Goal: Information Seeking & Learning: Check status

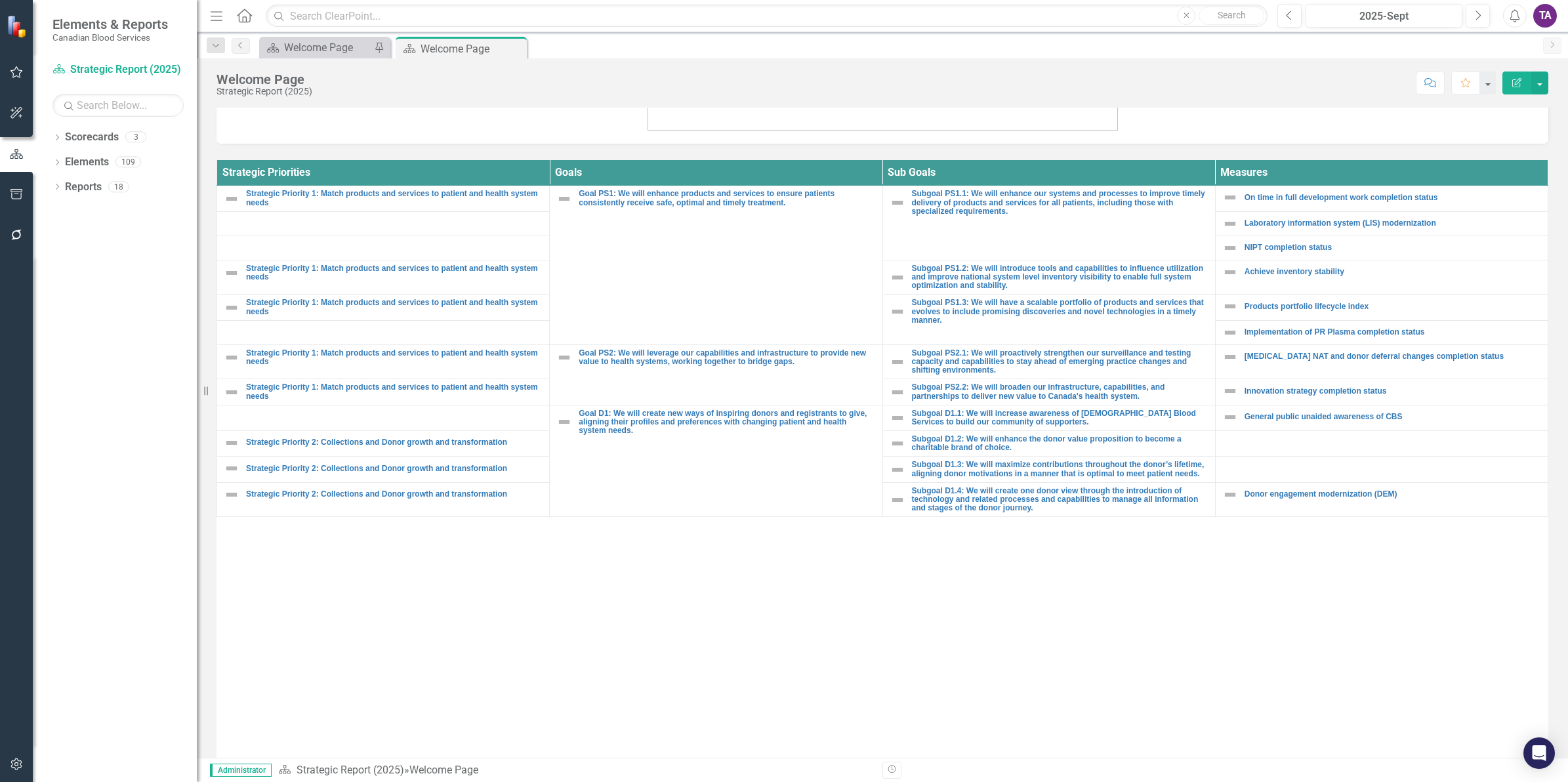
scroll to position [481, 0]
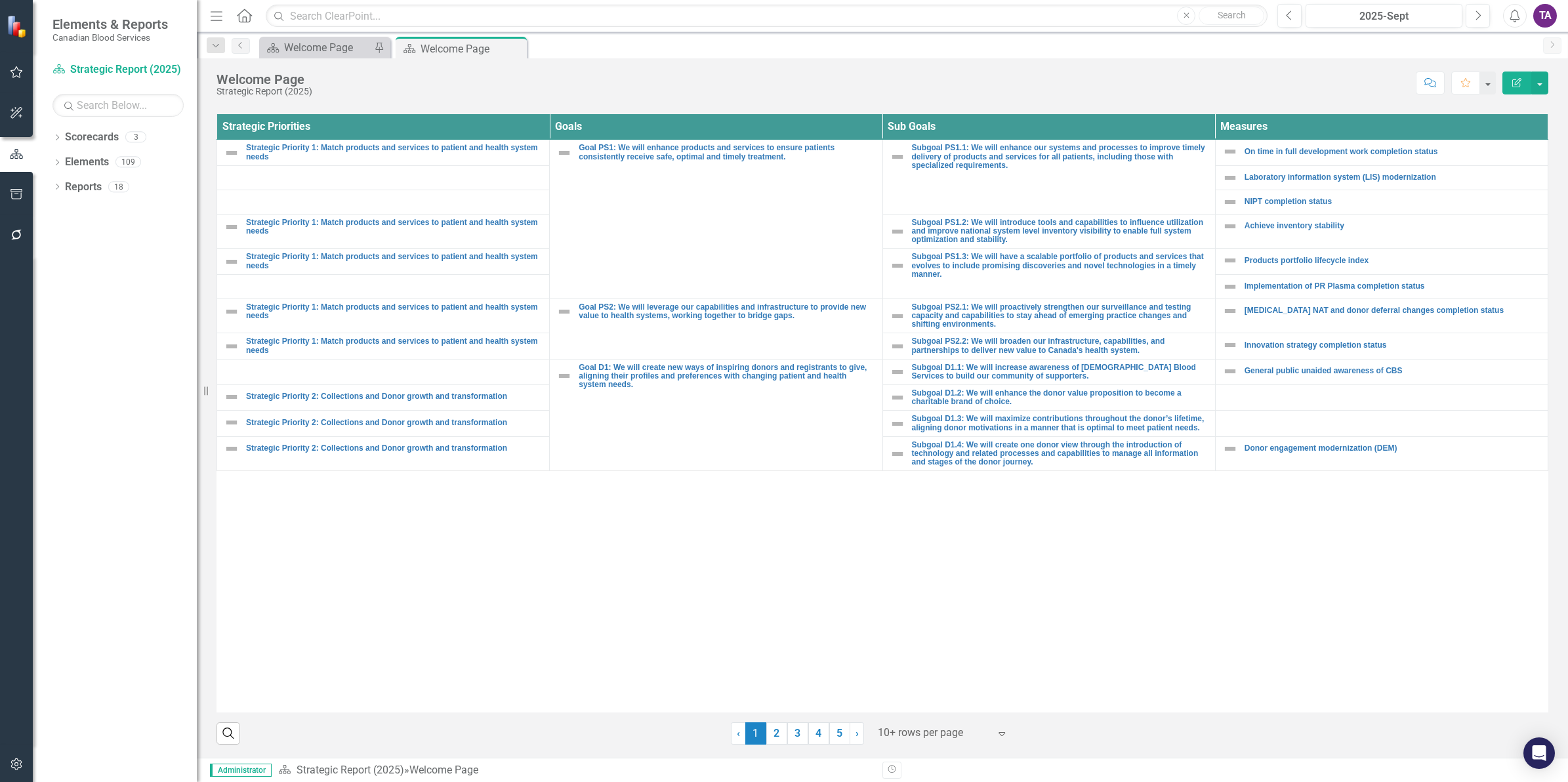
click at [932, 735] on div at bounding box center [934, 733] width 112 height 17
click at [928, 713] on div "Display All Rows" at bounding box center [941, 710] width 123 height 15
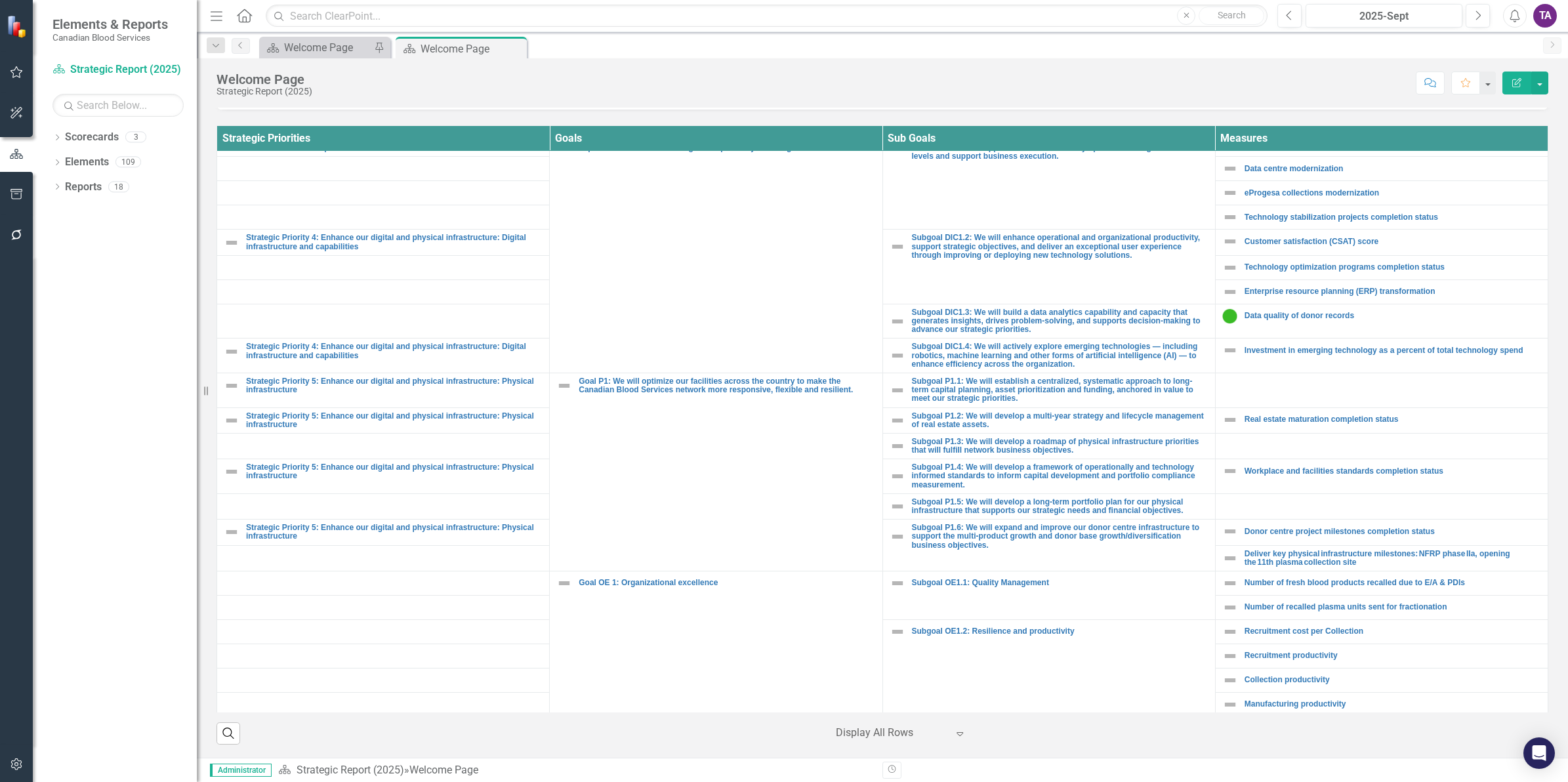
scroll to position [1058, 0]
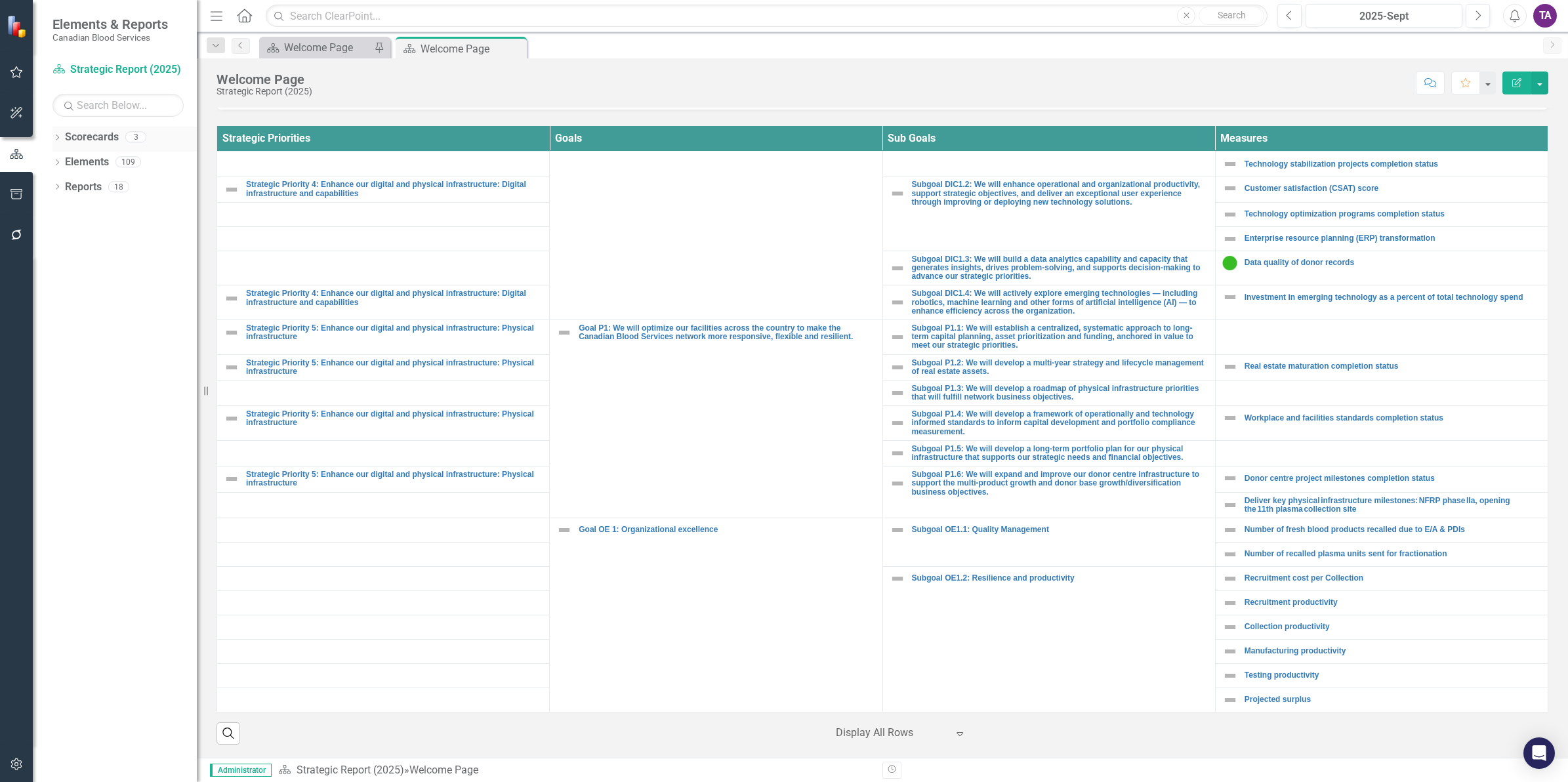
click at [86, 133] on link "Scorecards" at bounding box center [92, 137] width 54 height 15
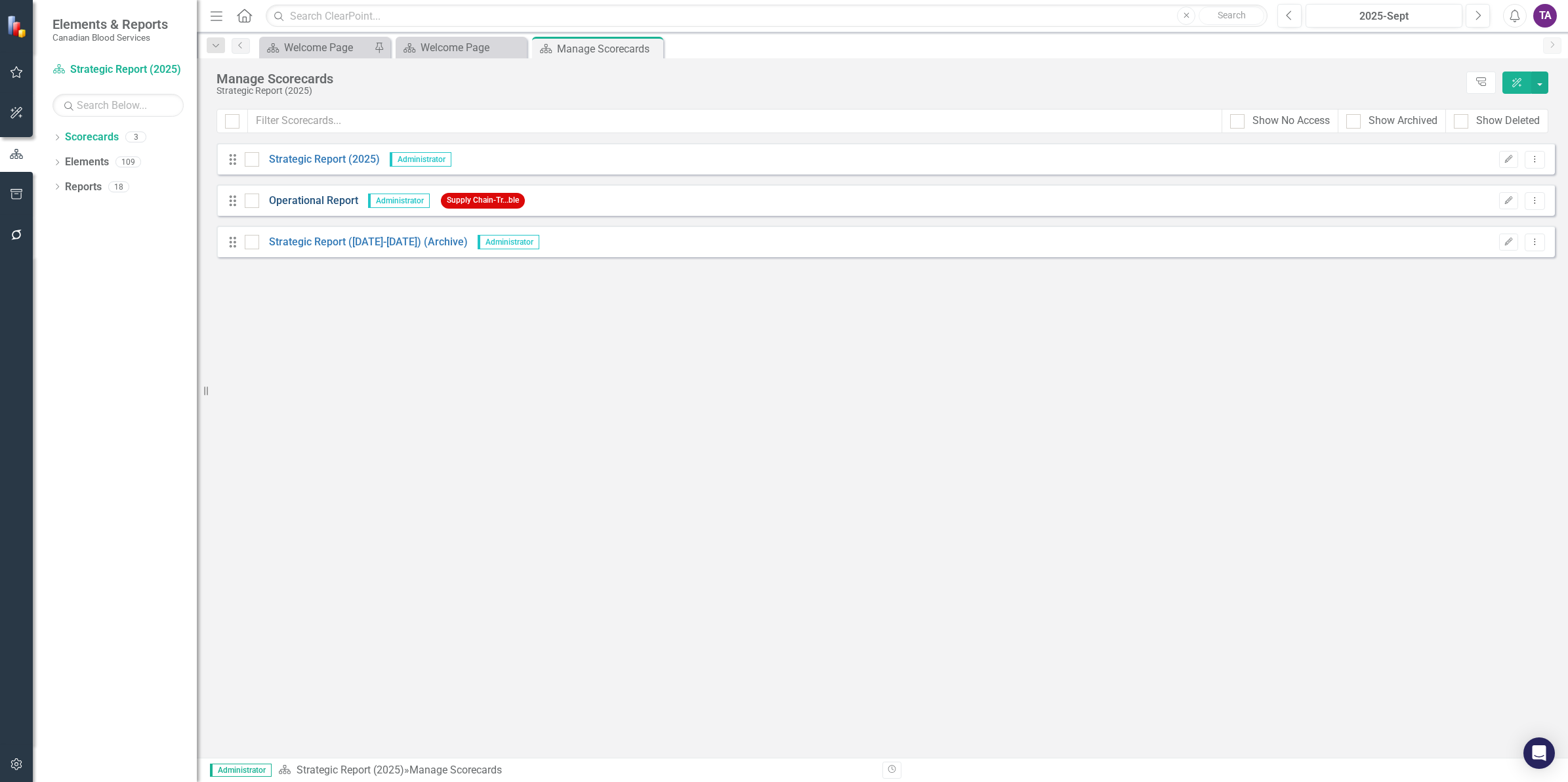
click at [297, 203] on link "Operational Report" at bounding box center [309, 200] width 99 height 15
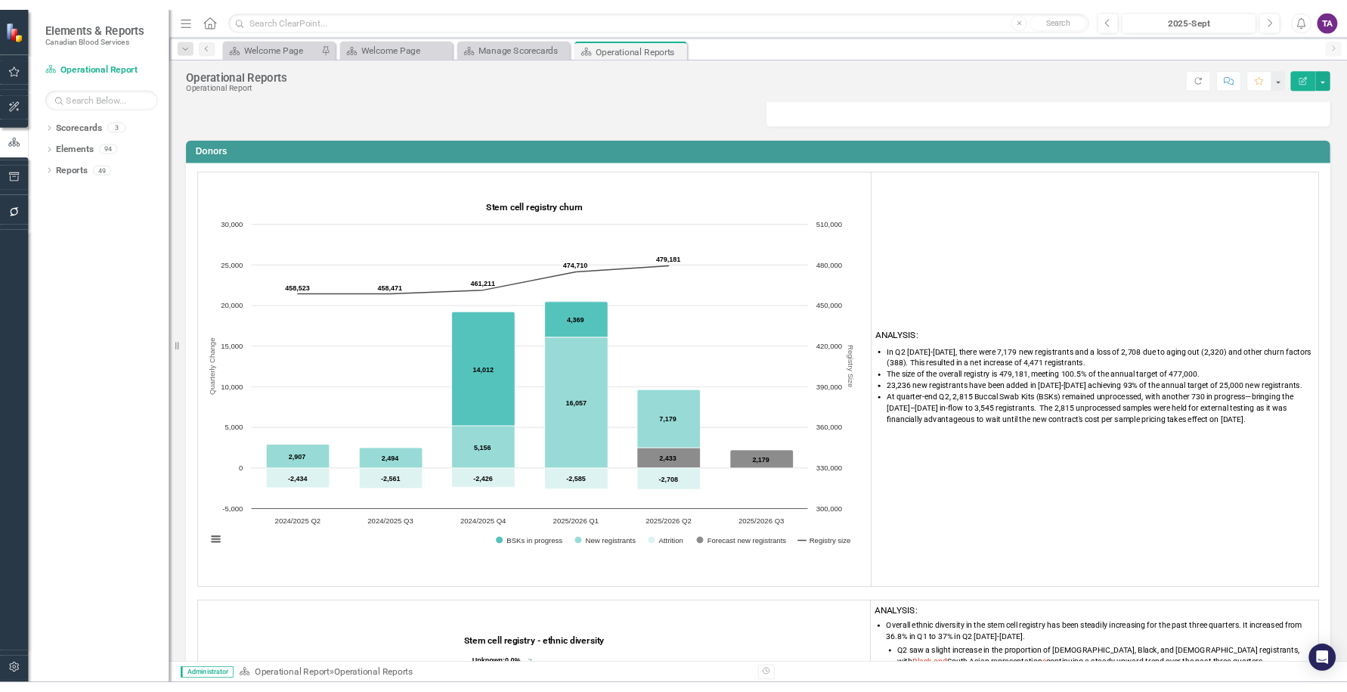
scroll to position [42, 0]
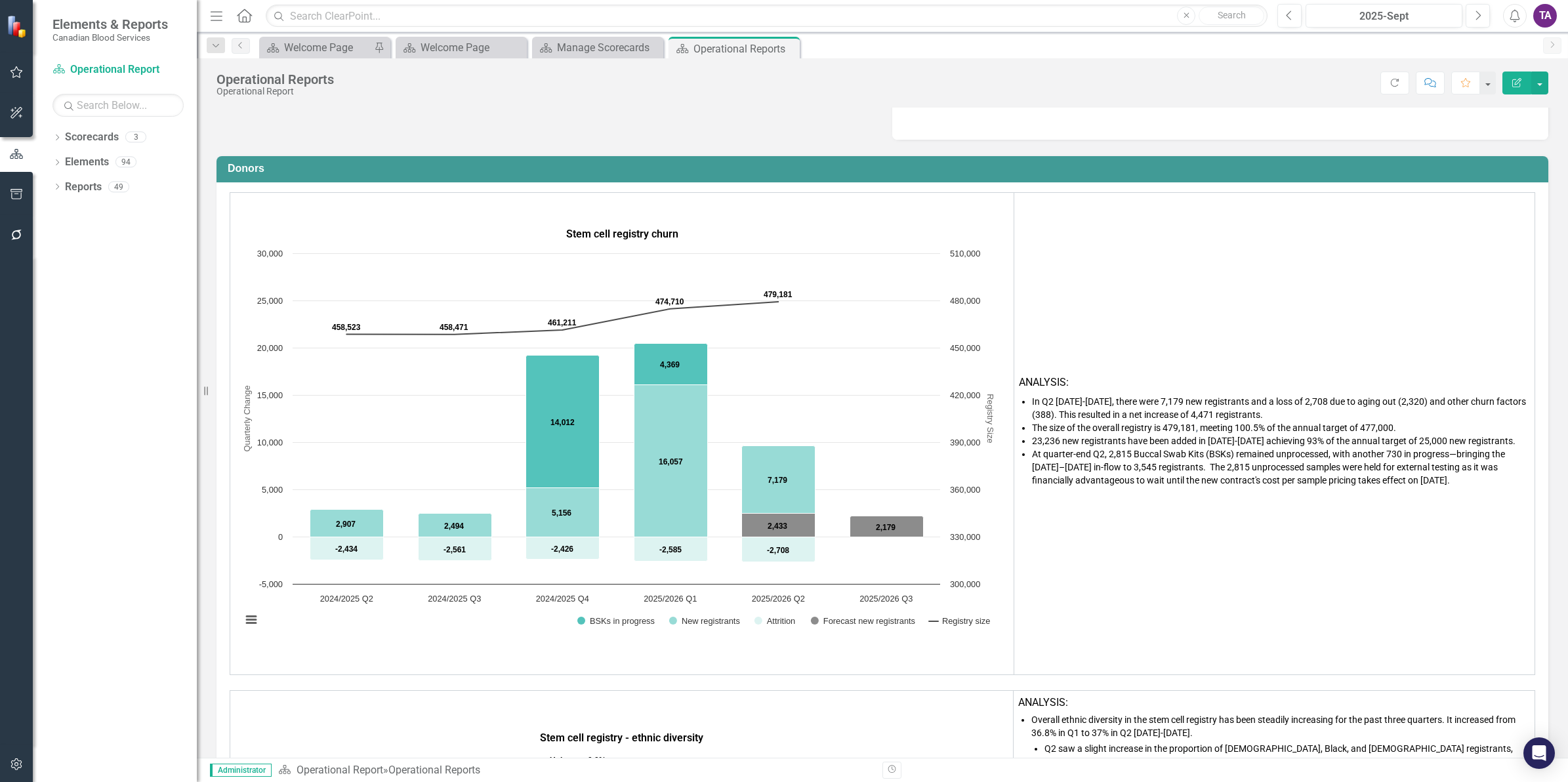
click at [1176, 426] on span "The size of the overall registry is 479,181 , meeting 100.5% of the annual targ…" at bounding box center [1214, 428] width 364 height 10
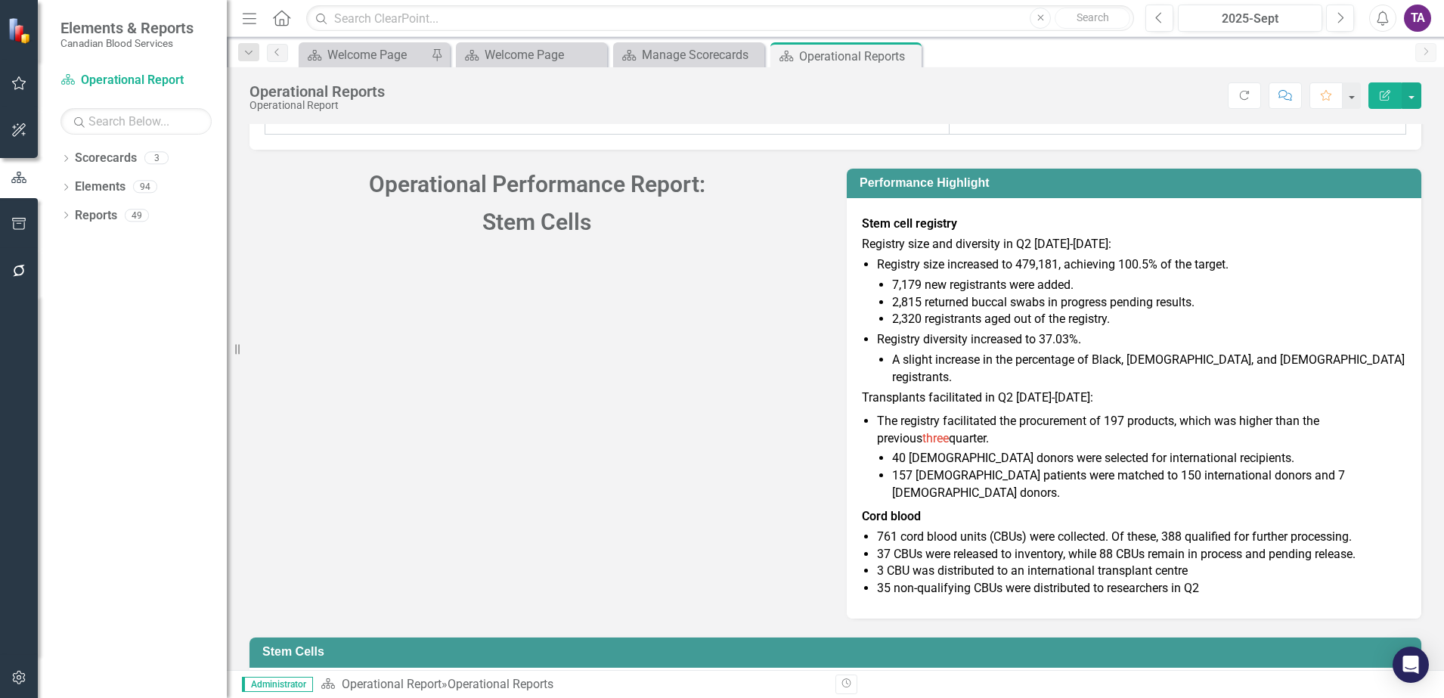
scroll to position [8023, 0]
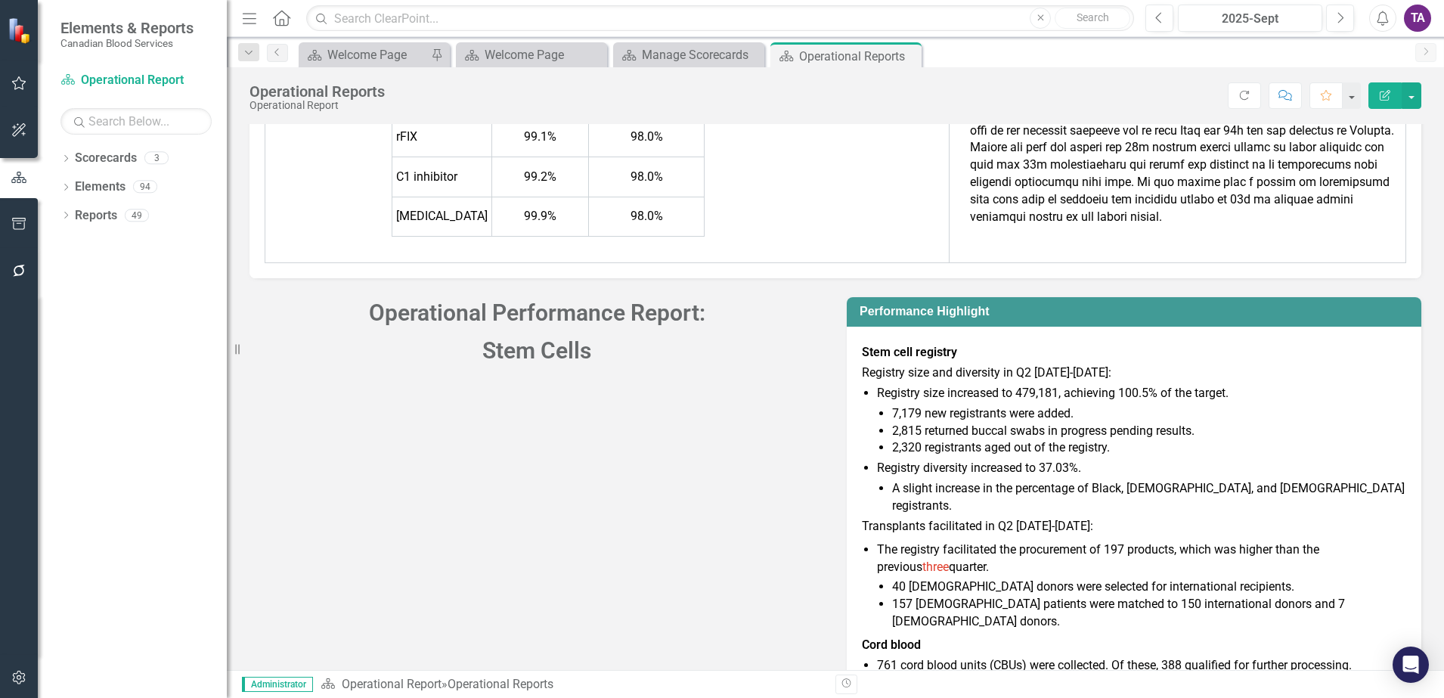
click at [912, 439] on li "2,320 registrants aged out of the registry." at bounding box center [1149, 447] width 514 height 17
drag, startPoint x: 866, startPoint y: 428, endPoint x: 971, endPoint y: 440, distance: 105.0
click at [971, 440] on div "Registry size increased to 479,181, achieving 100.5% of the target. 7,179 new r…" at bounding box center [1134, 555] width 544 height 341
click at [1083, 460] on li "Registry diversity increased to 37.03%. A slight increase in the percentage of …" at bounding box center [1141, 487] width 529 height 55
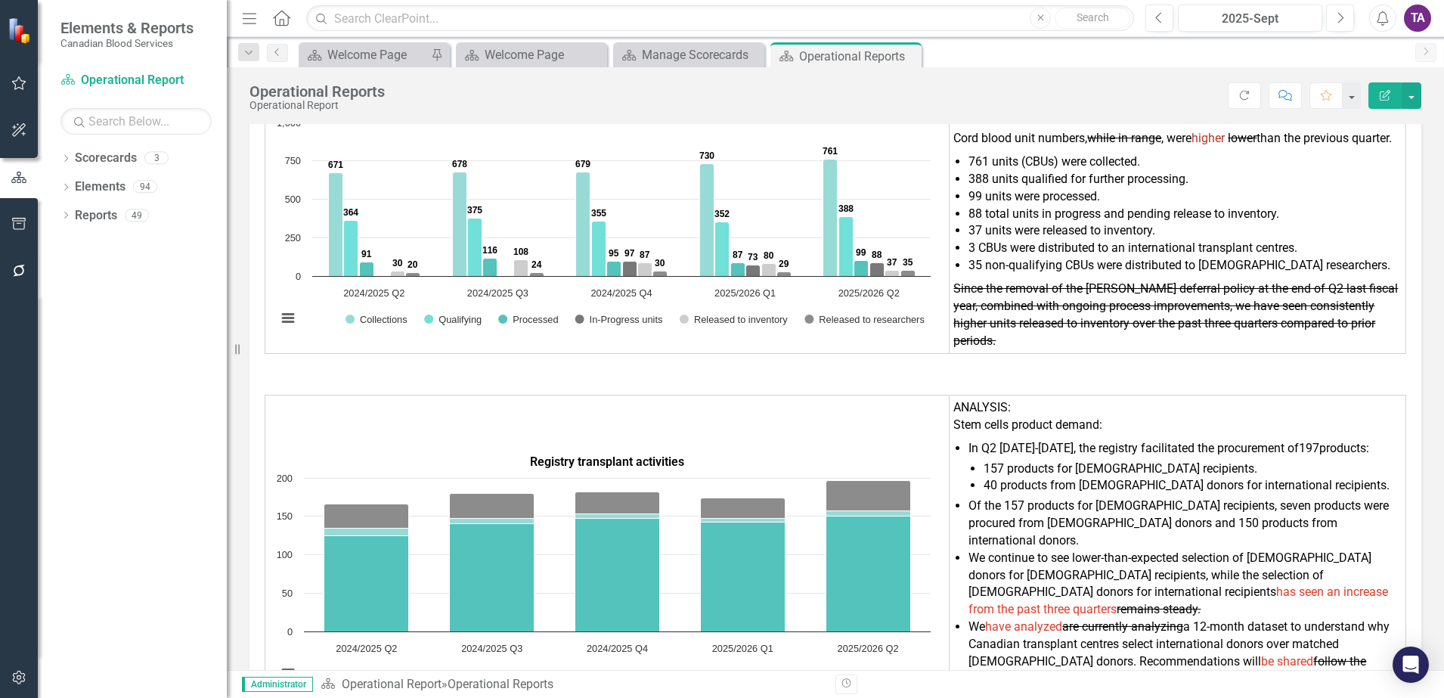
scroll to position [8766, 0]
click at [1038, 497] on span "Of the 157 products for [DEMOGRAPHIC_DATA] recipients, seven products were proc…" at bounding box center [1178, 521] width 420 height 49
click at [968, 549] on li "We continue to see lower-than-expected selection of [DEMOGRAPHIC_DATA] donors f…" at bounding box center [1184, 583] width 433 height 69
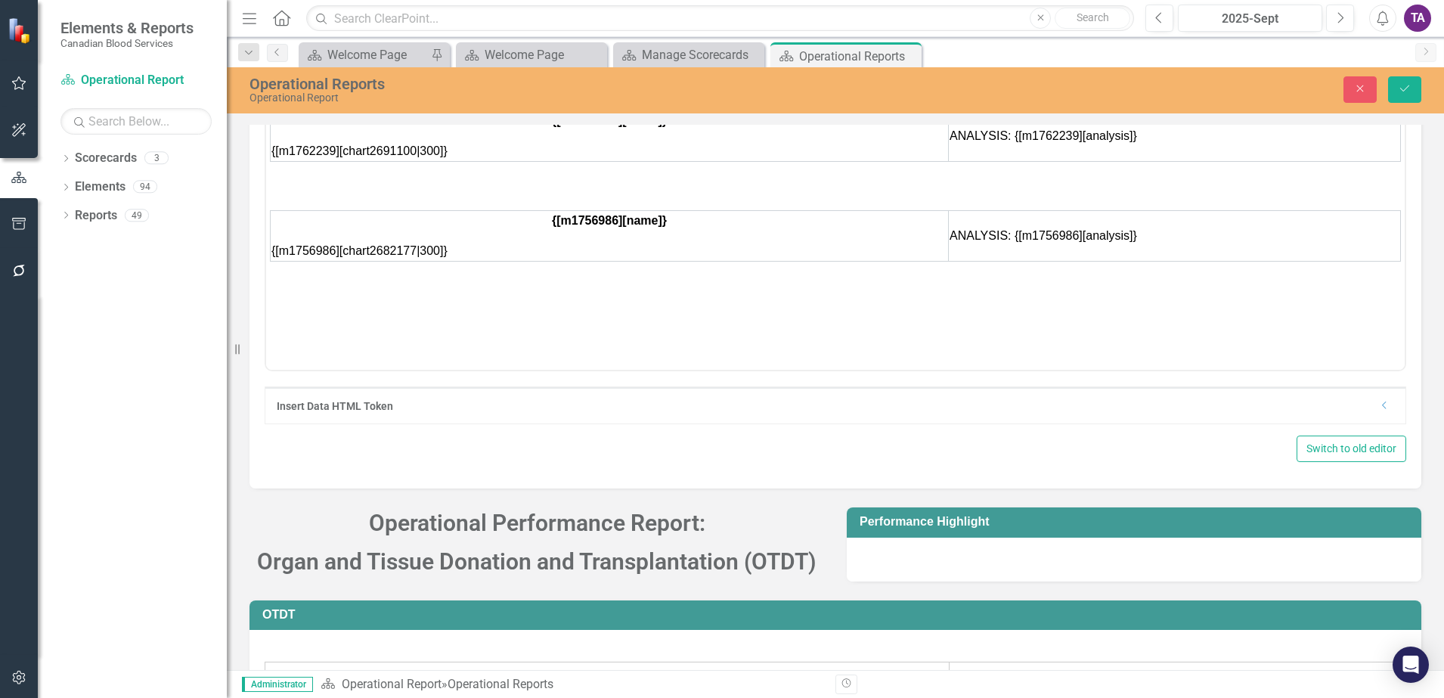
scroll to position [0, 0]
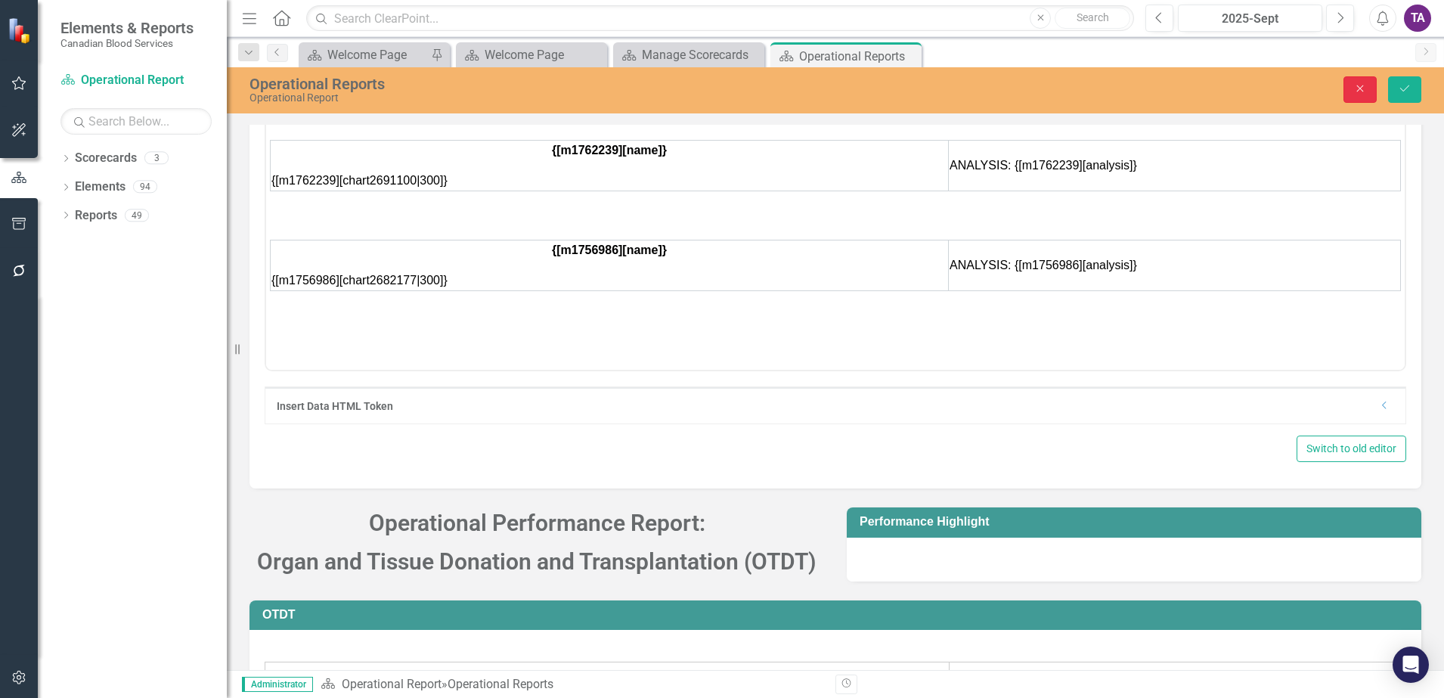
click at [1356, 98] on button "Close" at bounding box center [1359, 89] width 33 height 26
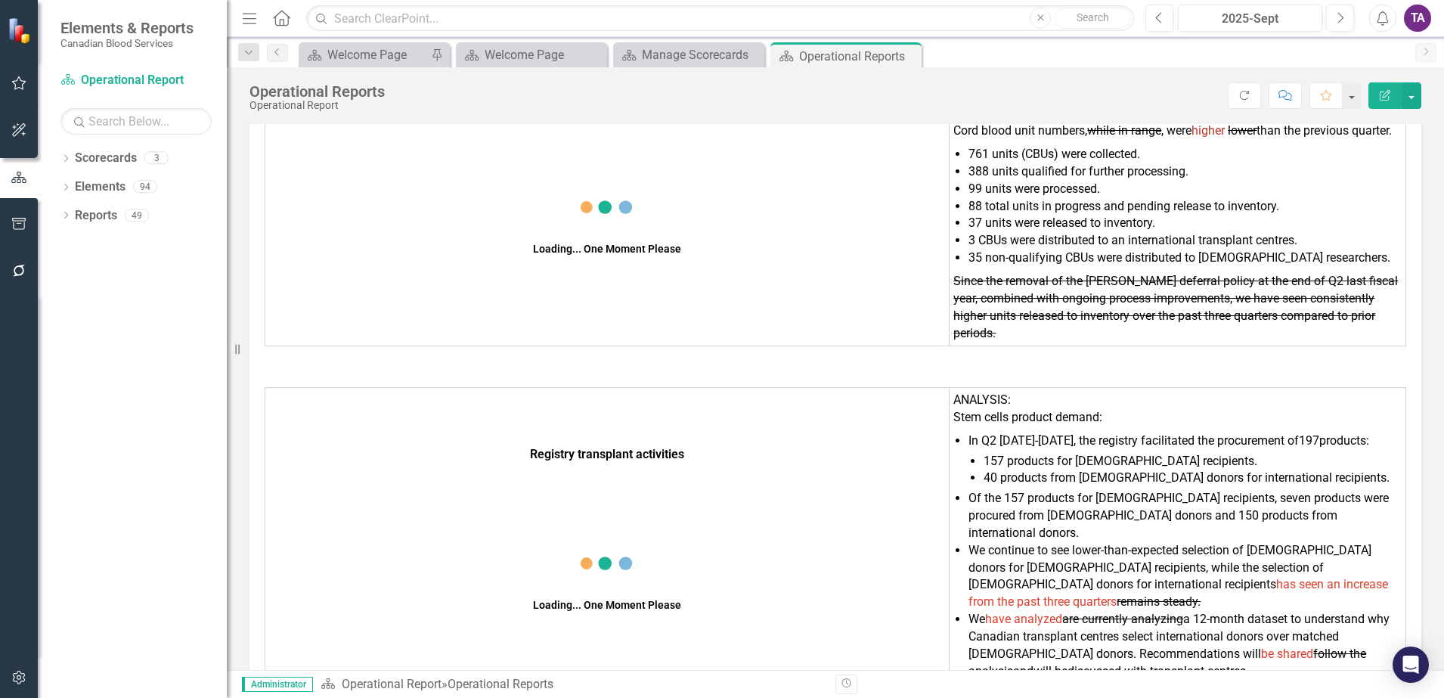
scroll to position [8766, 0]
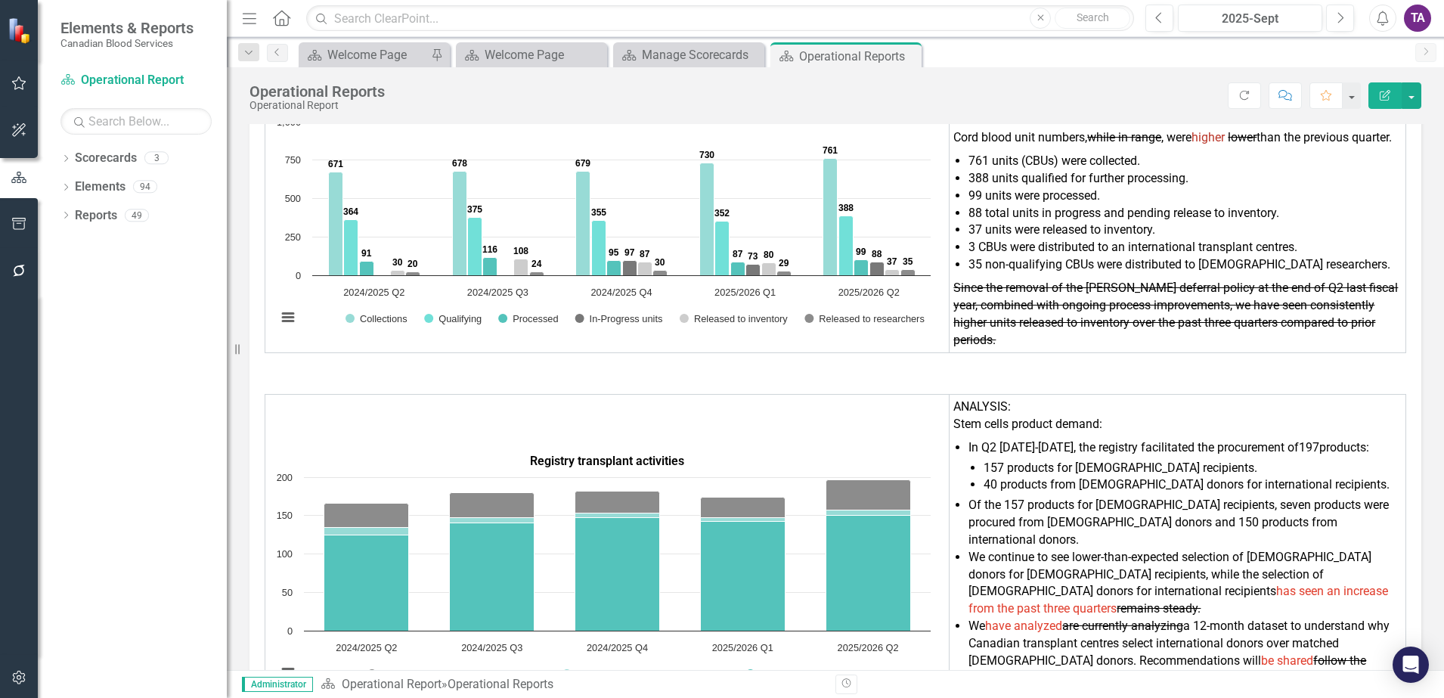
click at [1004, 618] on li "We have analyzed are currently analyzing a 12-month dataset to understand why C…" at bounding box center [1184, 652] width 433 height 69
drag, startPoint x: 963, startPoint y: 463, endPoint x: 1002, endPoint y: 471, distance: 39.4
click at [1002, 471] on ul "In Q2 [DATE]-[DATE], the registry facilitated the procurement of 197 products: …" at bounding box center [1184, 563] width 433 height 248
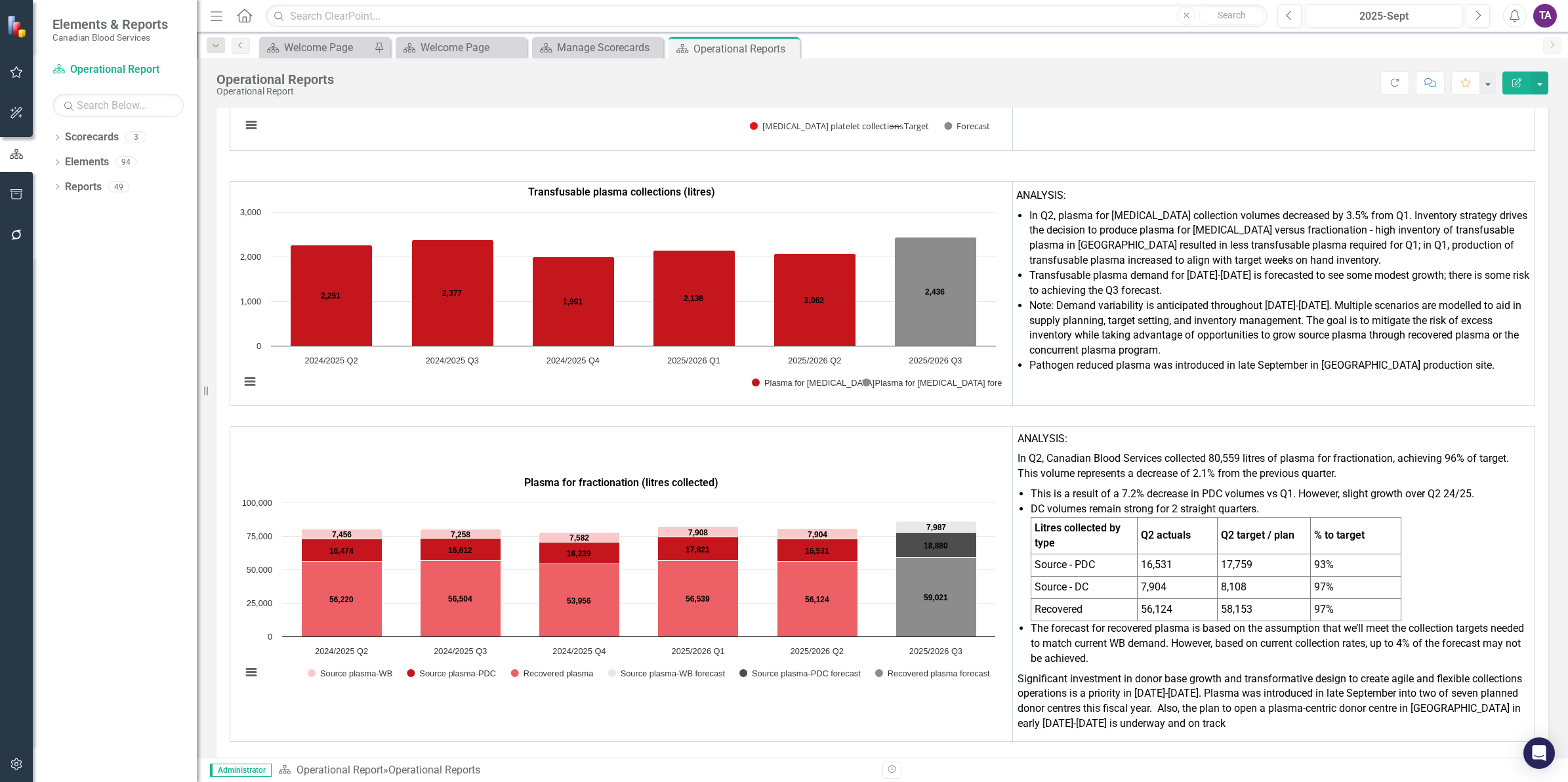
scroll to position [2973, 0]
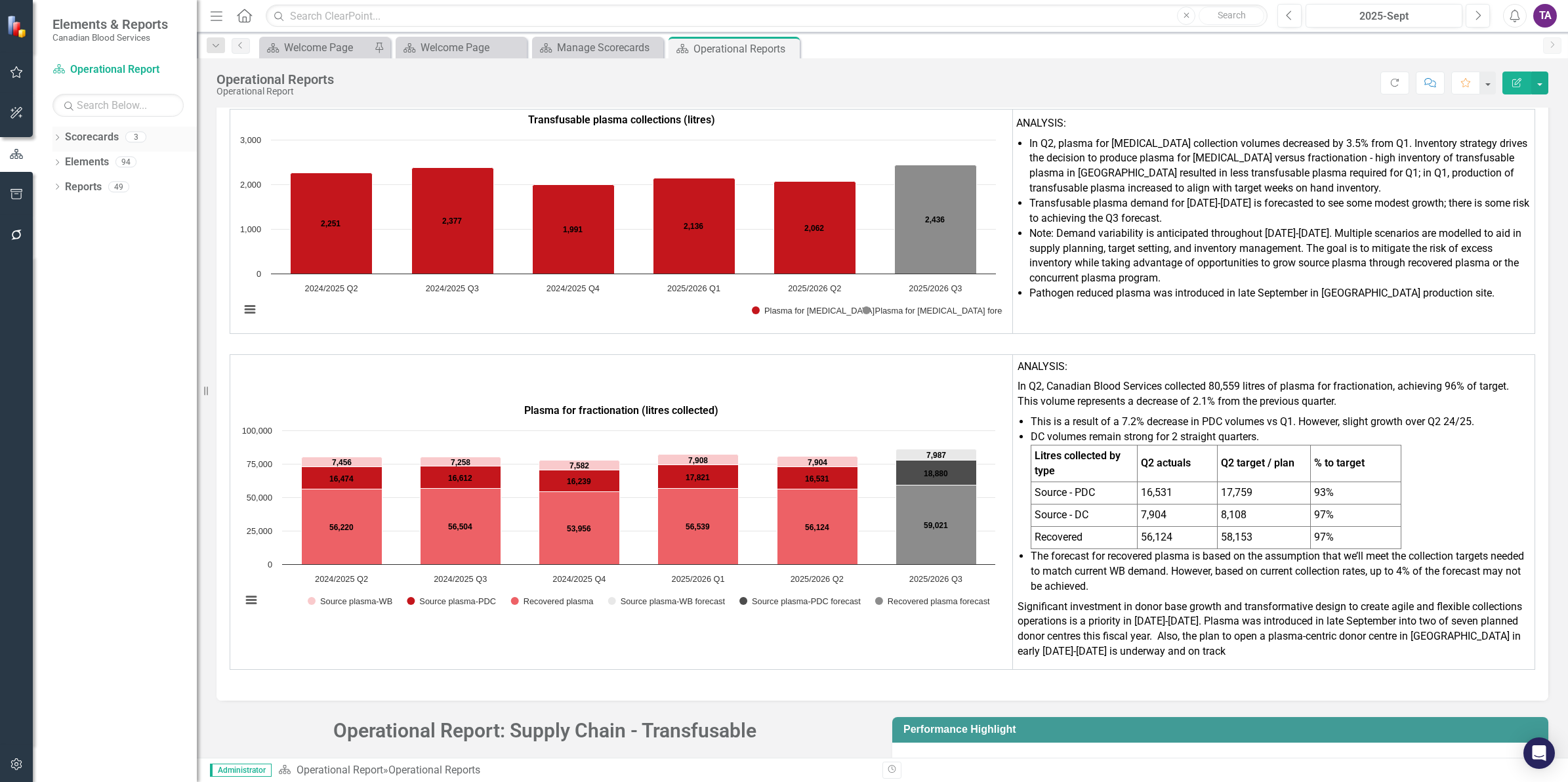
click at [95, 135] on link "Scorecards" at bounding box center [92, 137] width 54 height 15
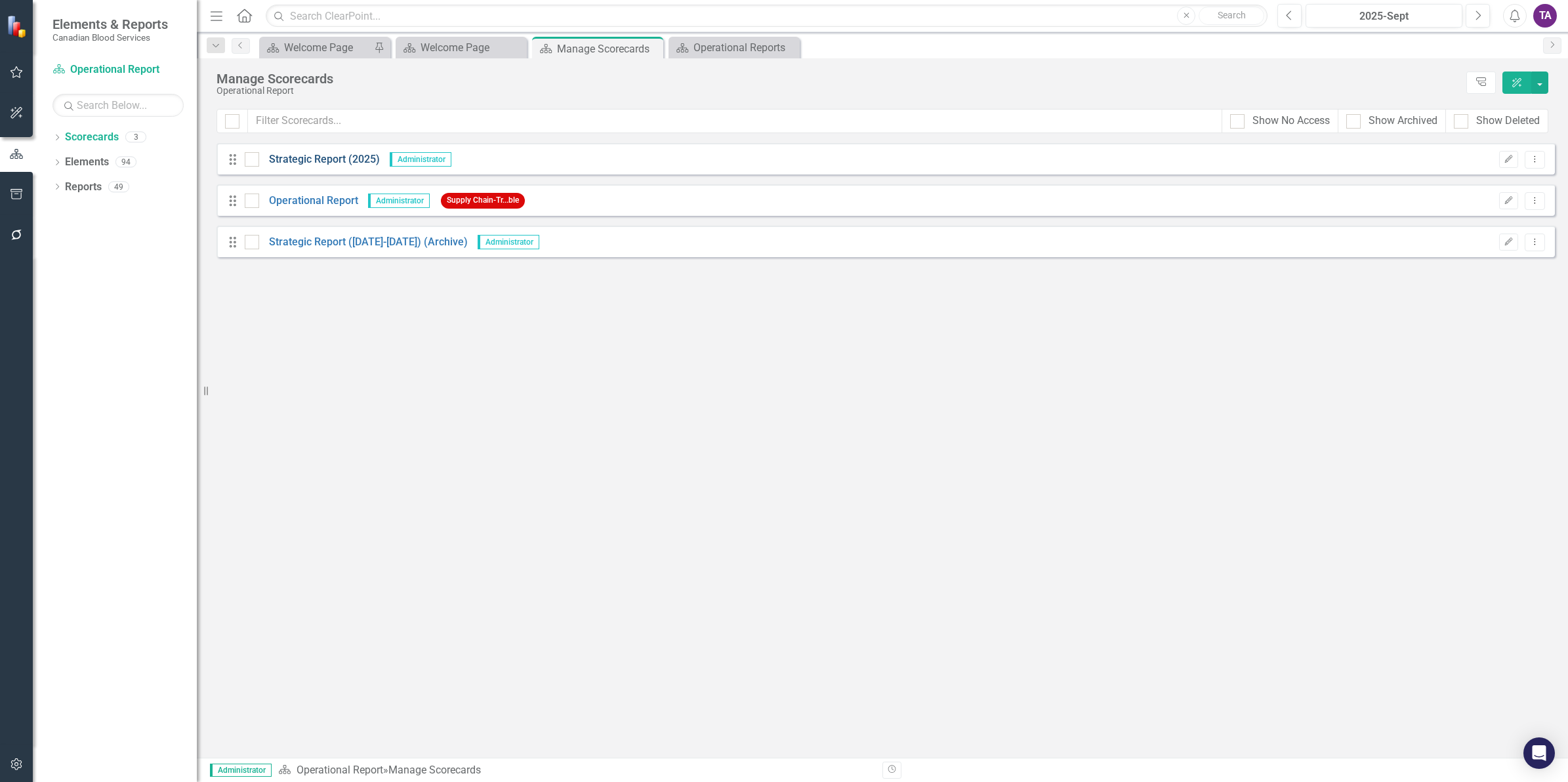
click at [303, 164] on link "Strategic Report (2025)" at bounding box center [319, 159] width 121 height 15
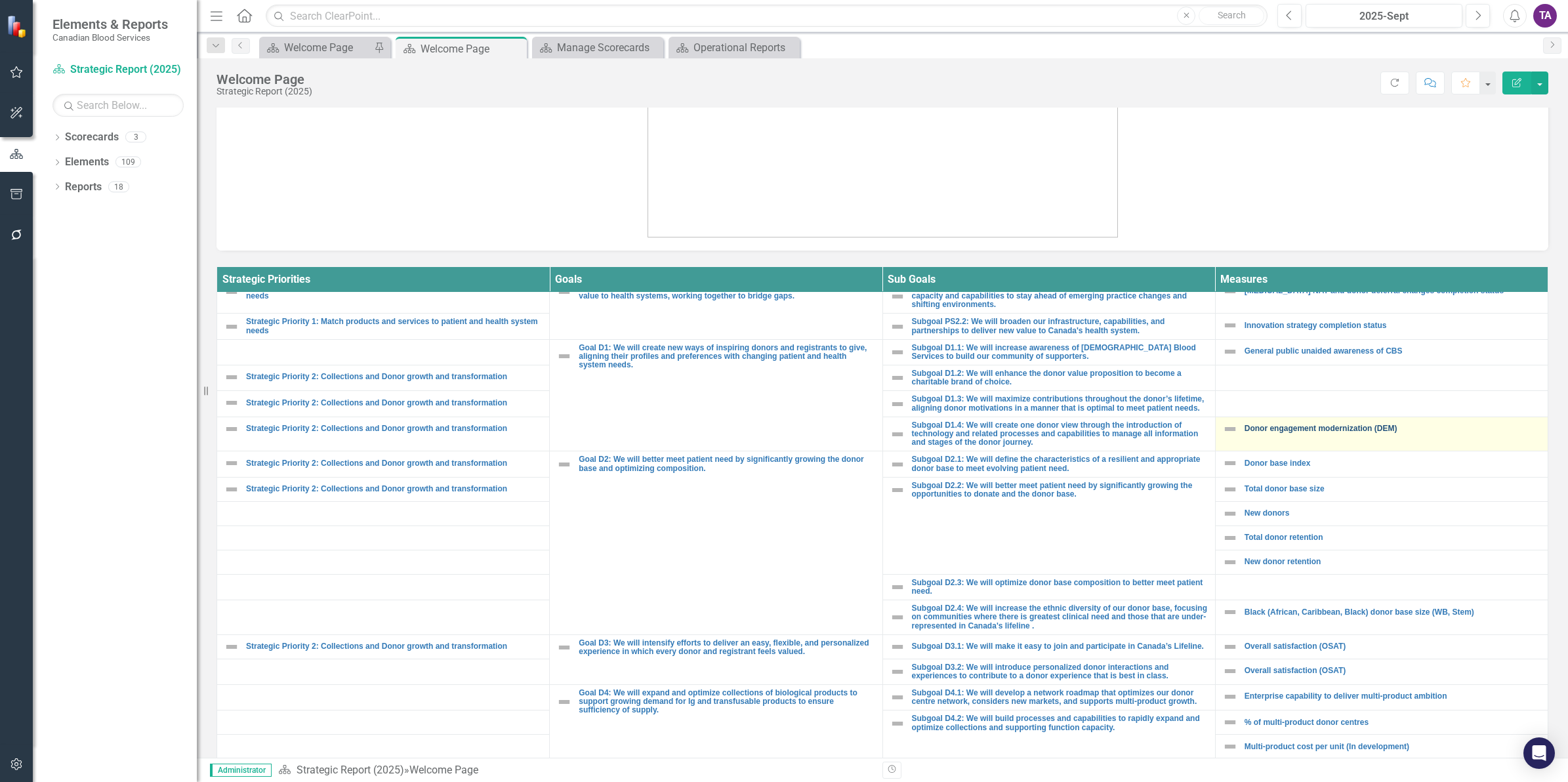
scroll to position [246, 0]
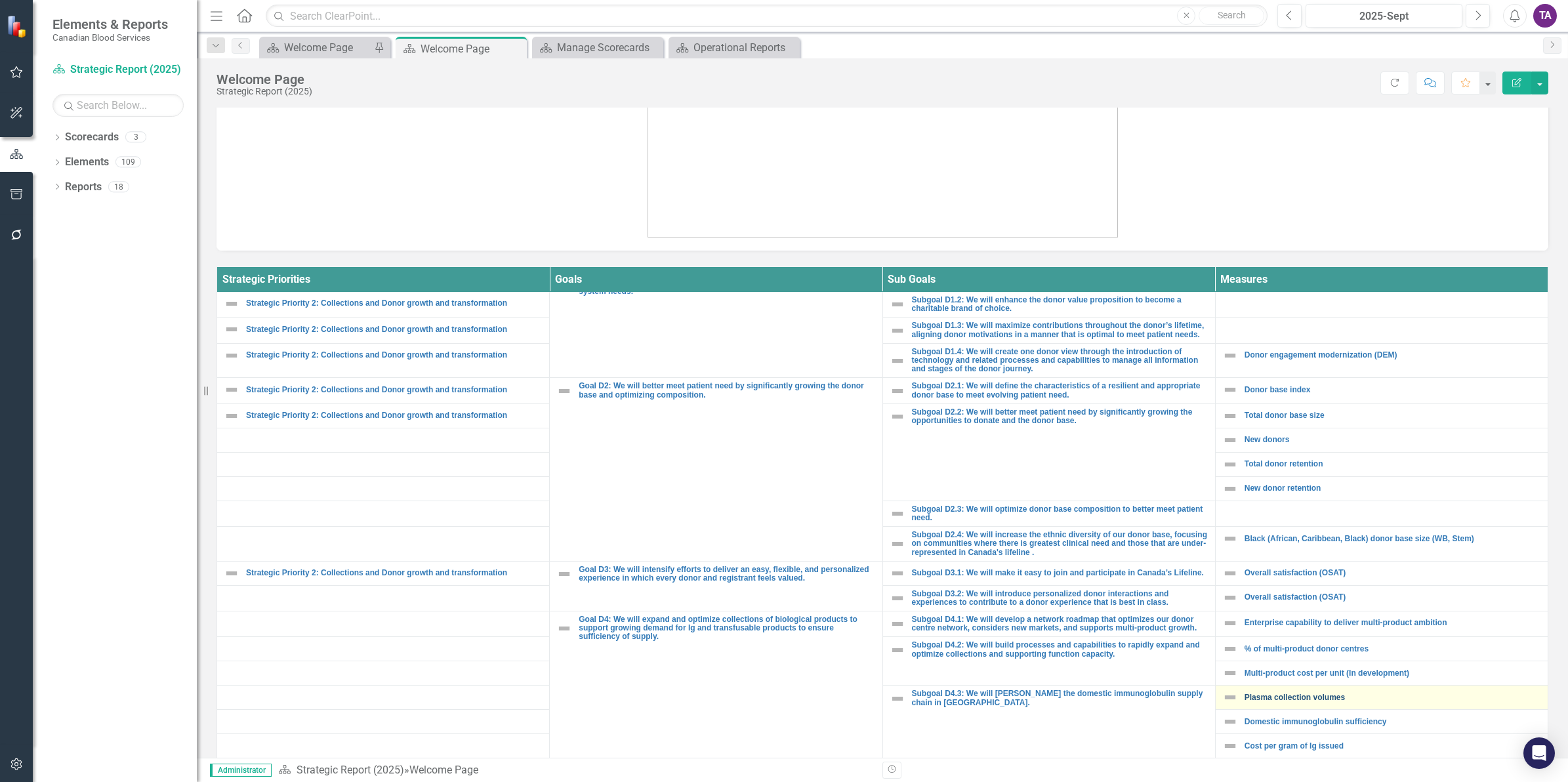
click at [1286, 702] on link "Plasma collection volumes" at bounding box center [1393, 698] width 297 height 9
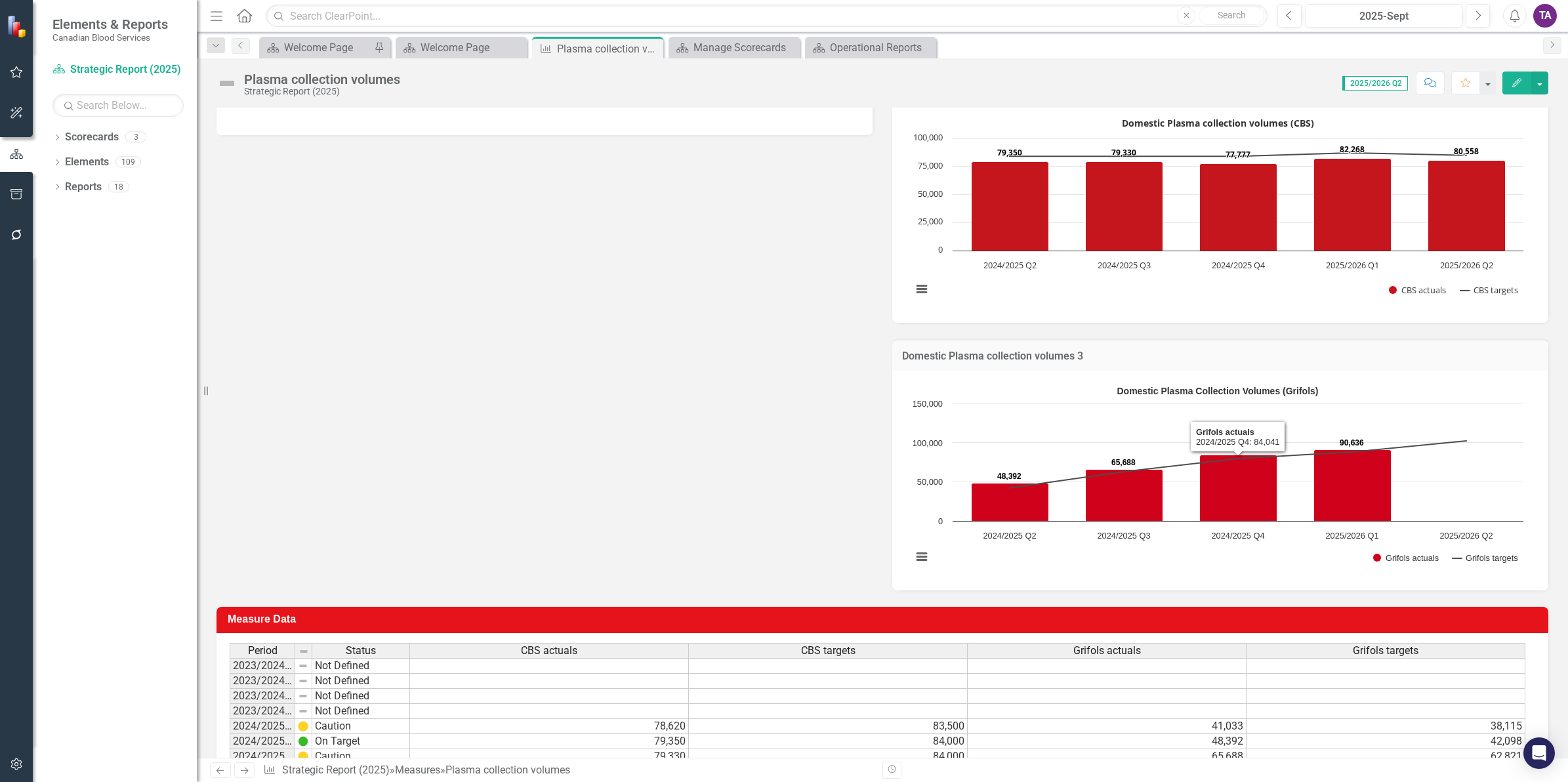
scroll to position [328, 0]
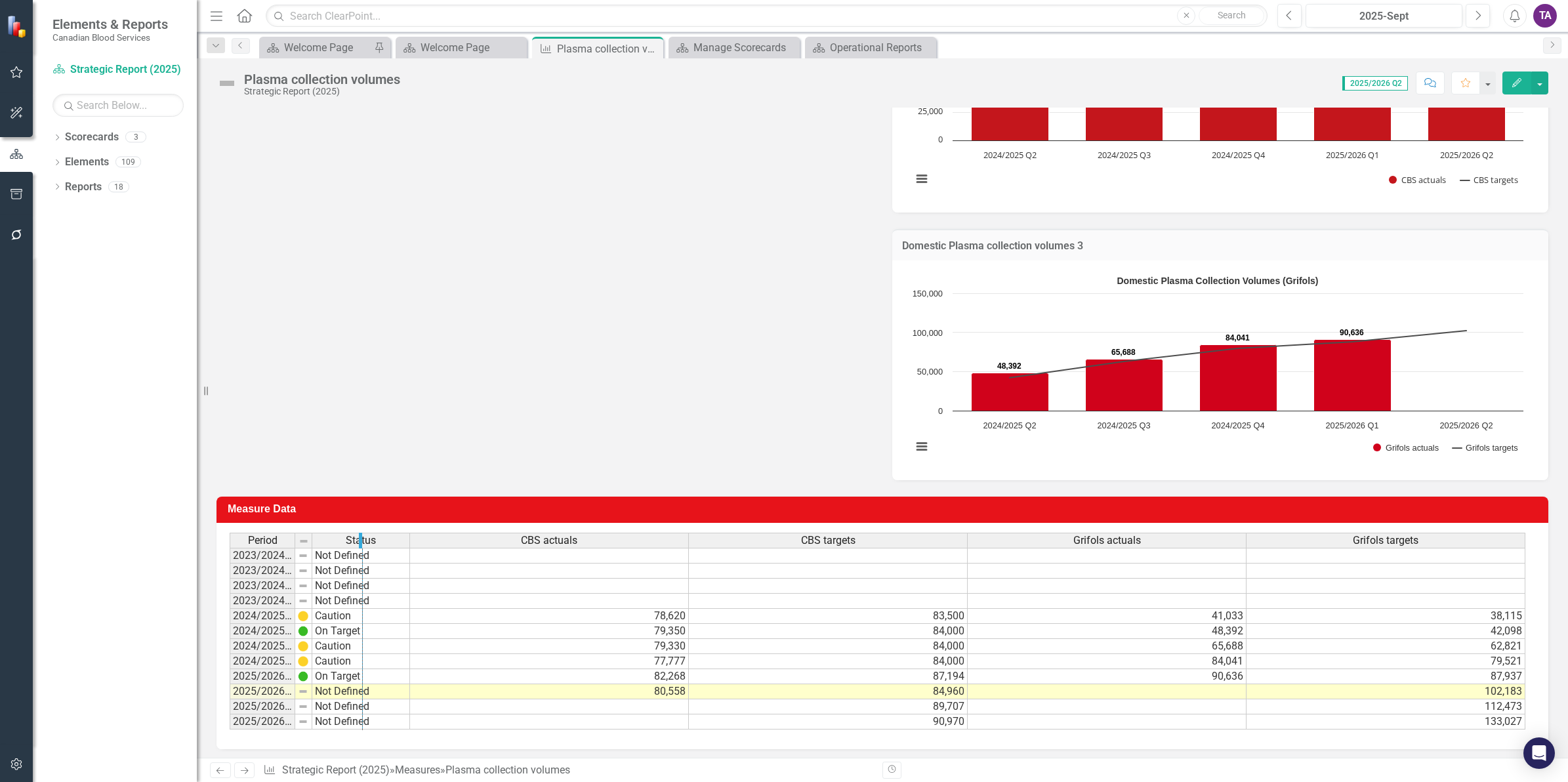
drag, startPoint x: 311, startPoint y: 539, endPoint x: 356, endPoint y: 548, distance: 45.9
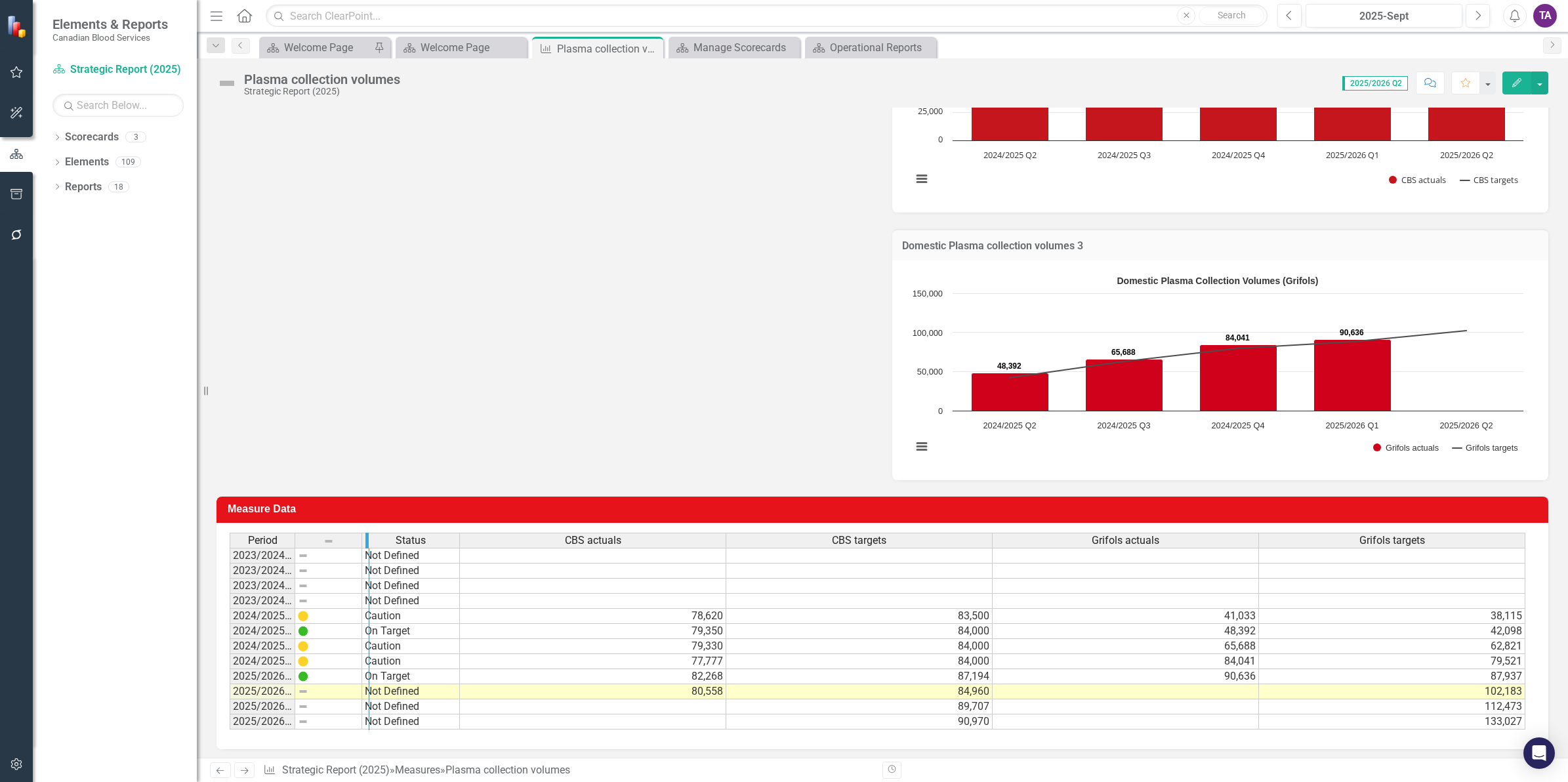
drag, startPoint x: 292, startPoint y: 539, endPoint x: 366, endPoint y: 546, distance: 74.3
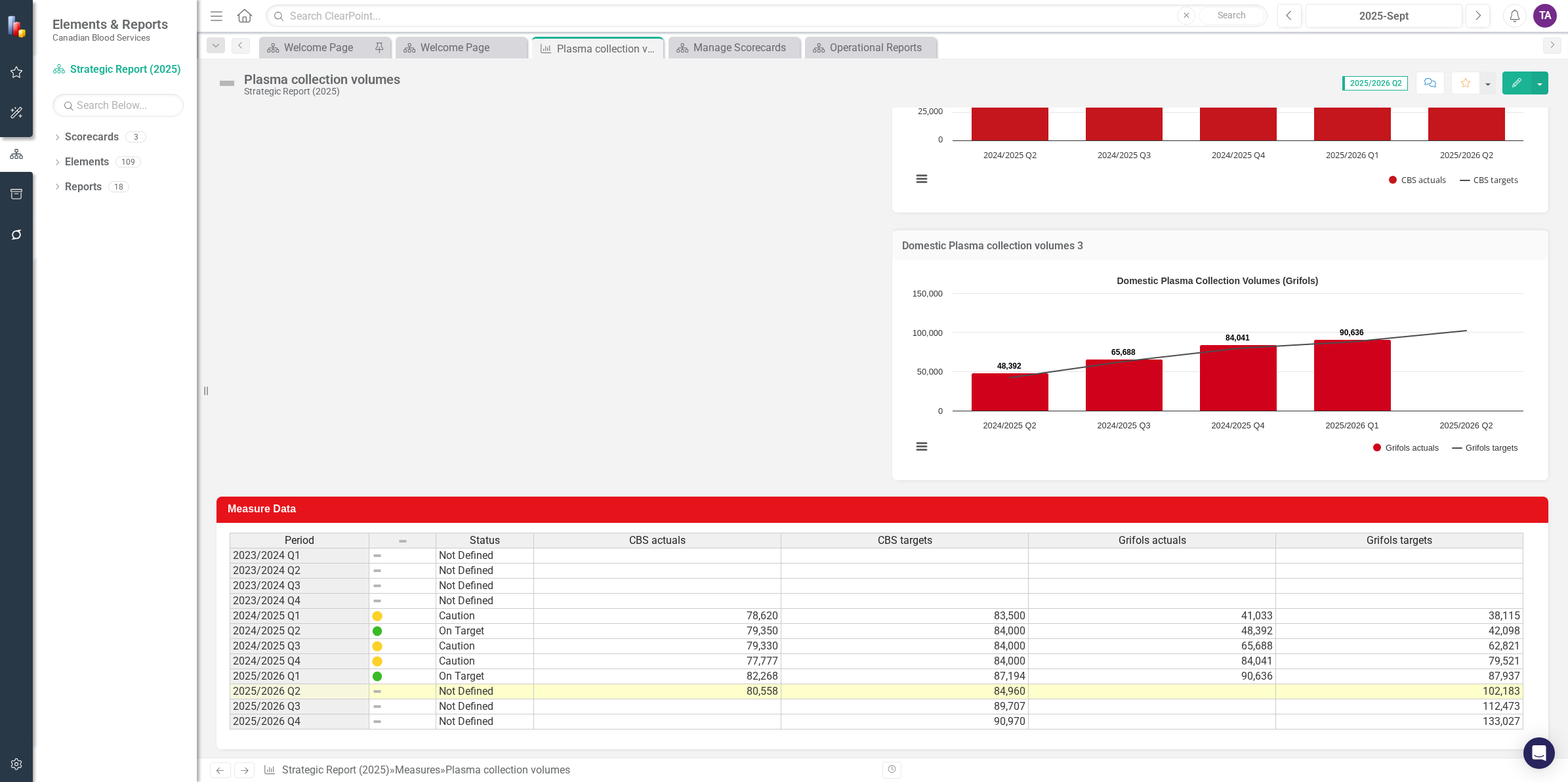
click at [293, 691] on td "2025/2026 Q2" at bounding box center [299, 692] width 140 height 15
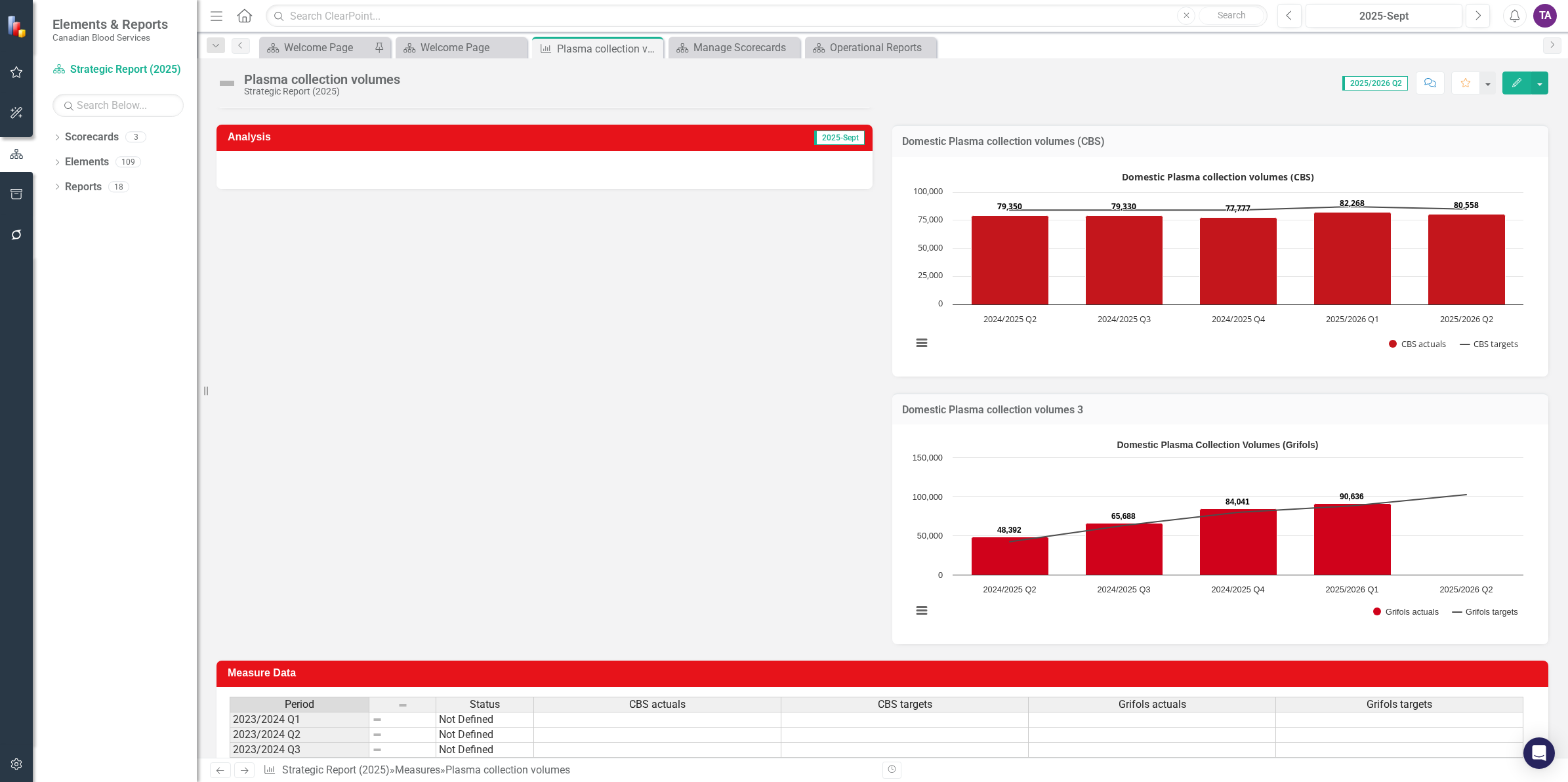
scroll to position [82, 0]
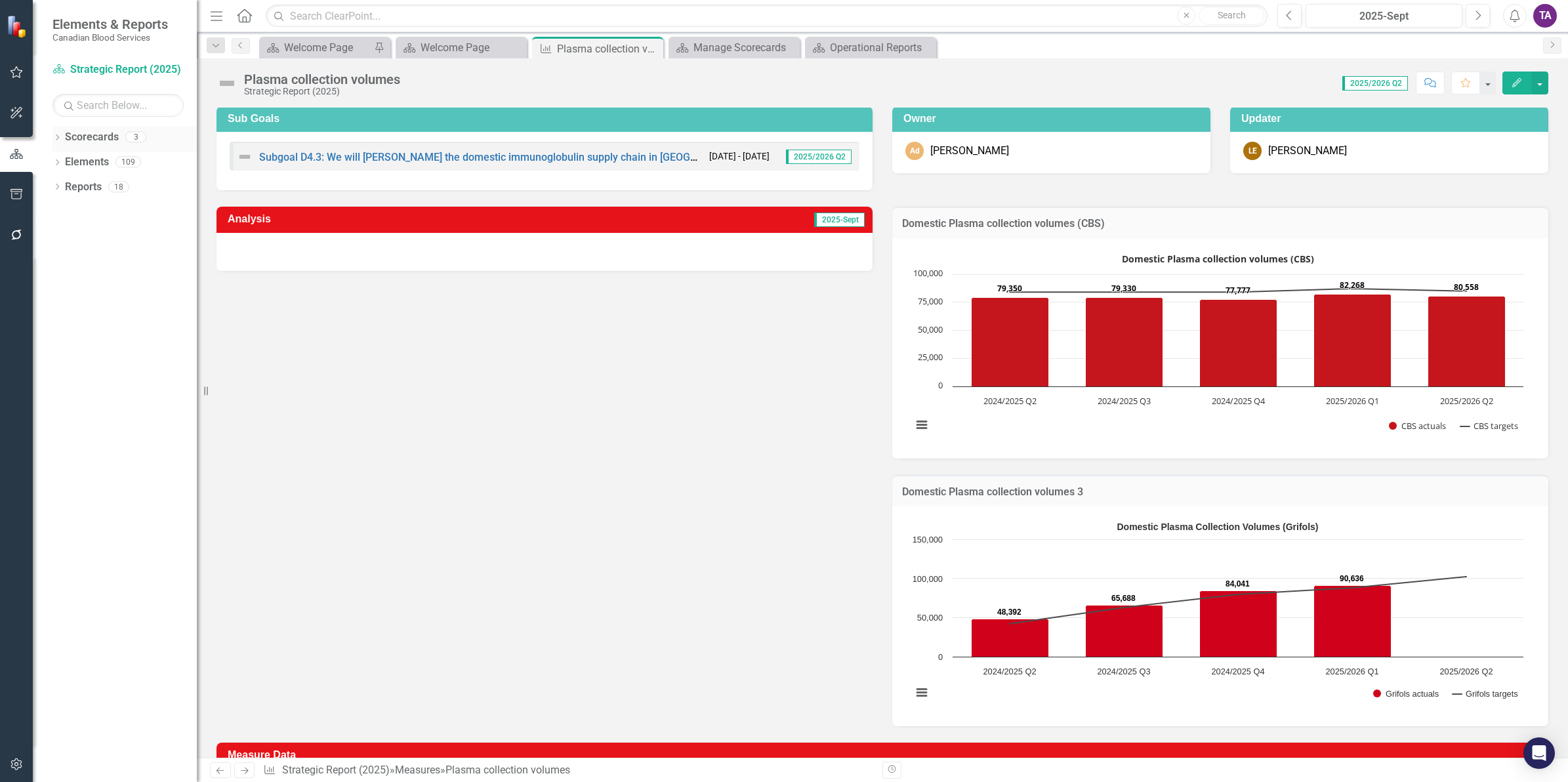
click at [61, 135] on div "Dropdown" at bounding box center [56, 138] width 10 height 11
click at [115, 185] on link "Operational Report" at bounding box center [134, 187] width 125 height 15
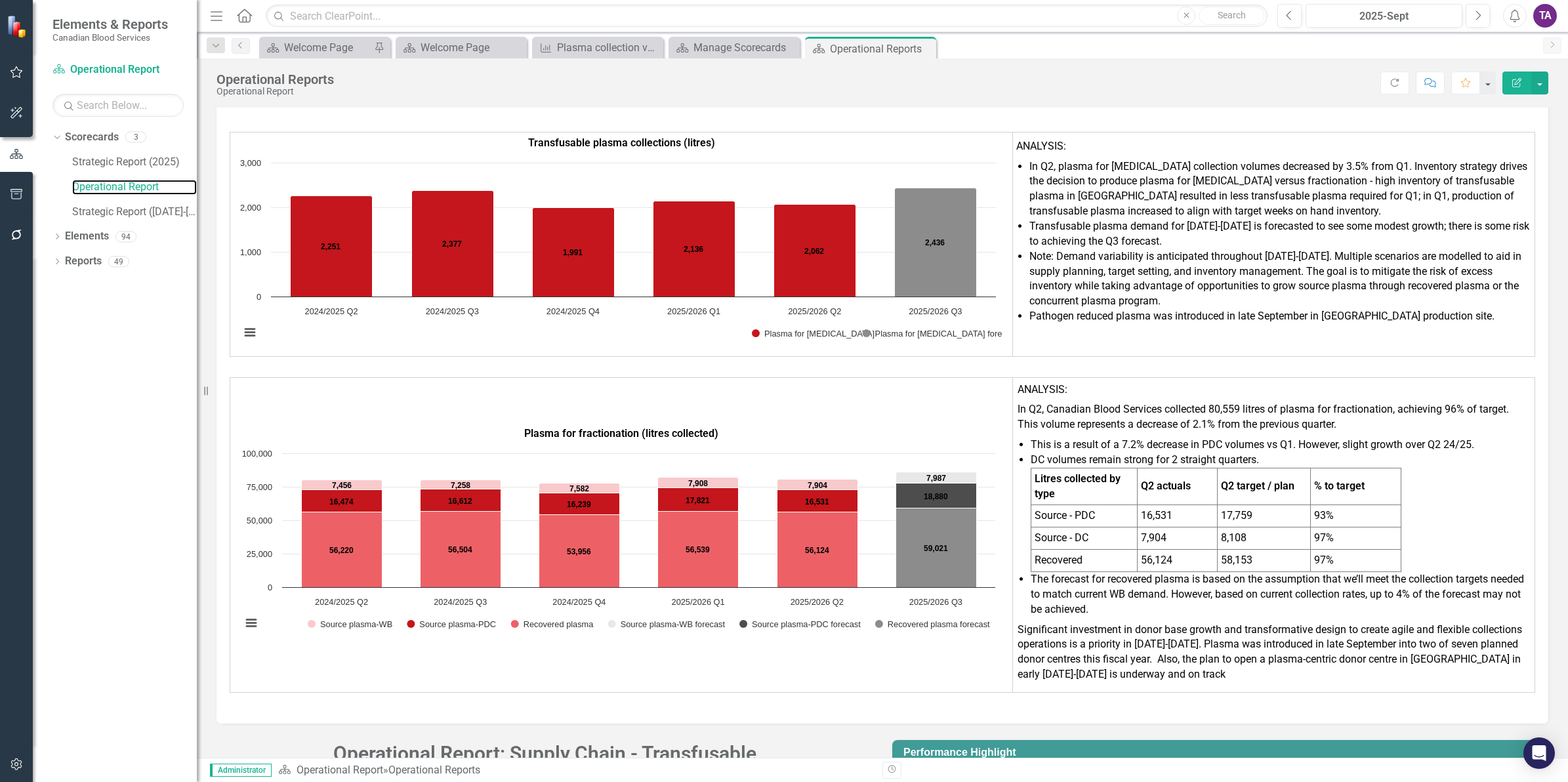
scroll to position [2973, 0]
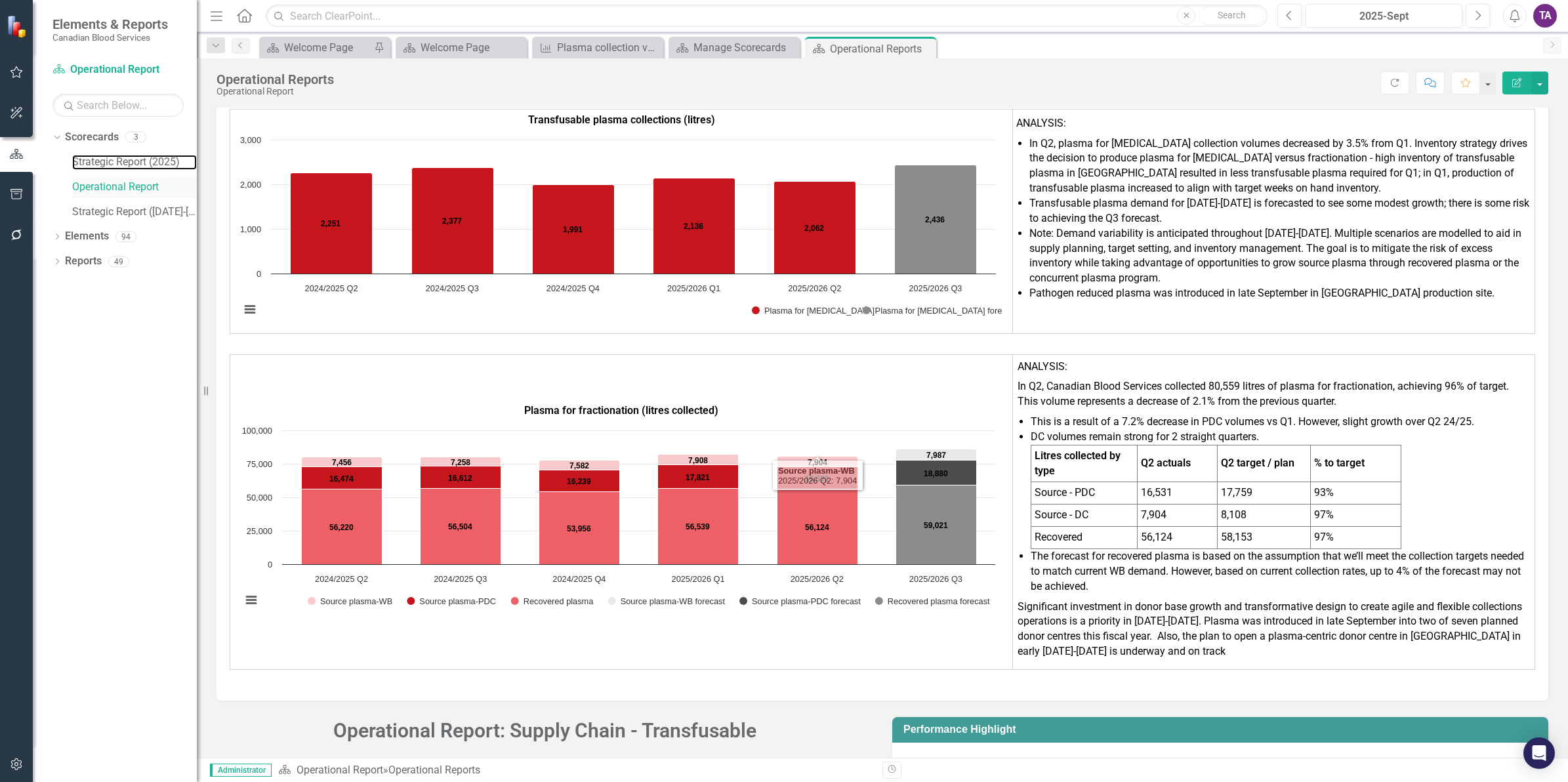
drag, startPoint x: 102, startPoint y: 159, endPoint x: 133, endPoint y: 194, distance: 46.8
click at [102, 159] on link "Strategic Report (2025)" at bounding box center [134, 161] width 125 height 15
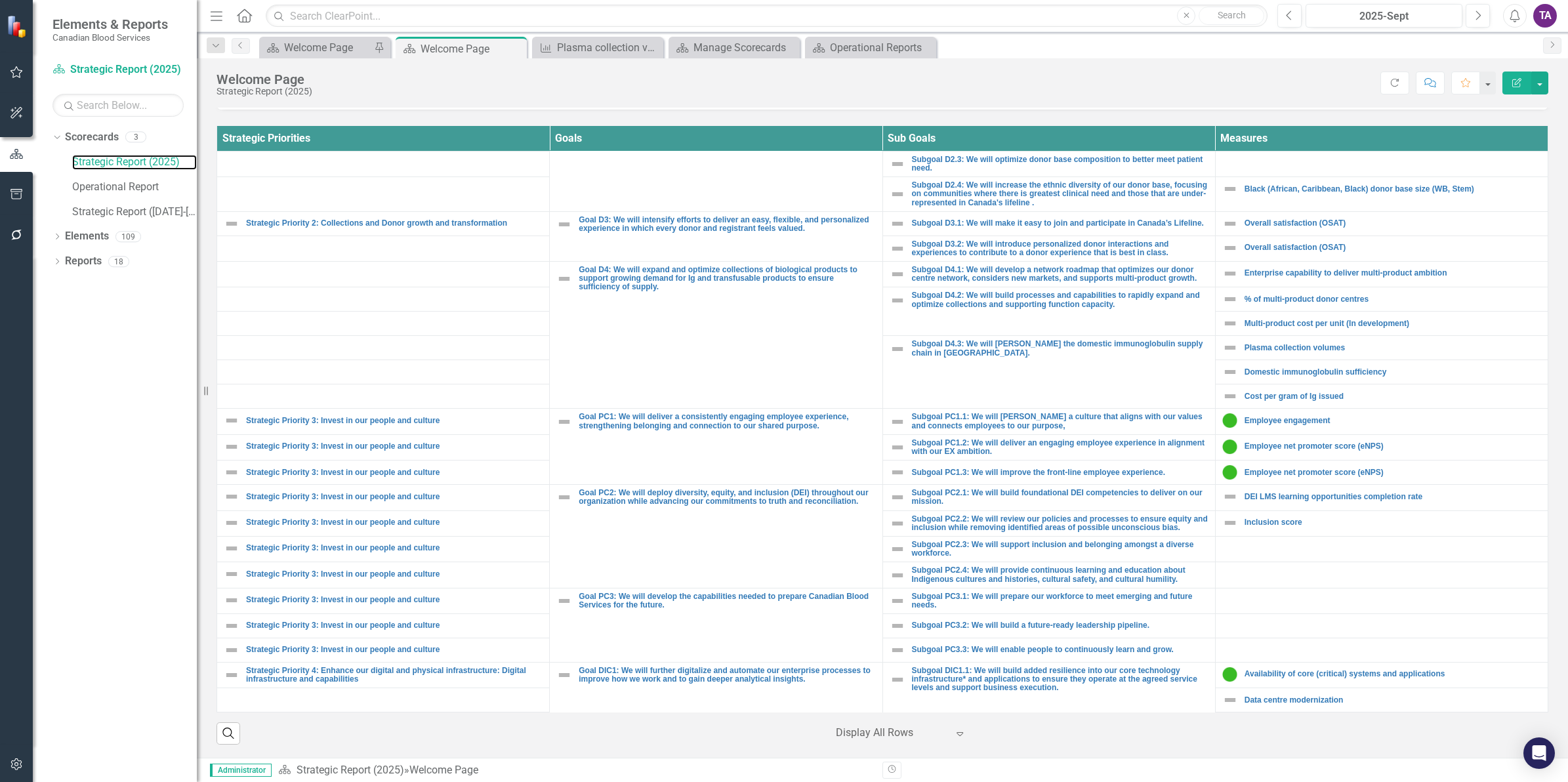
scroll to position [412, 0]
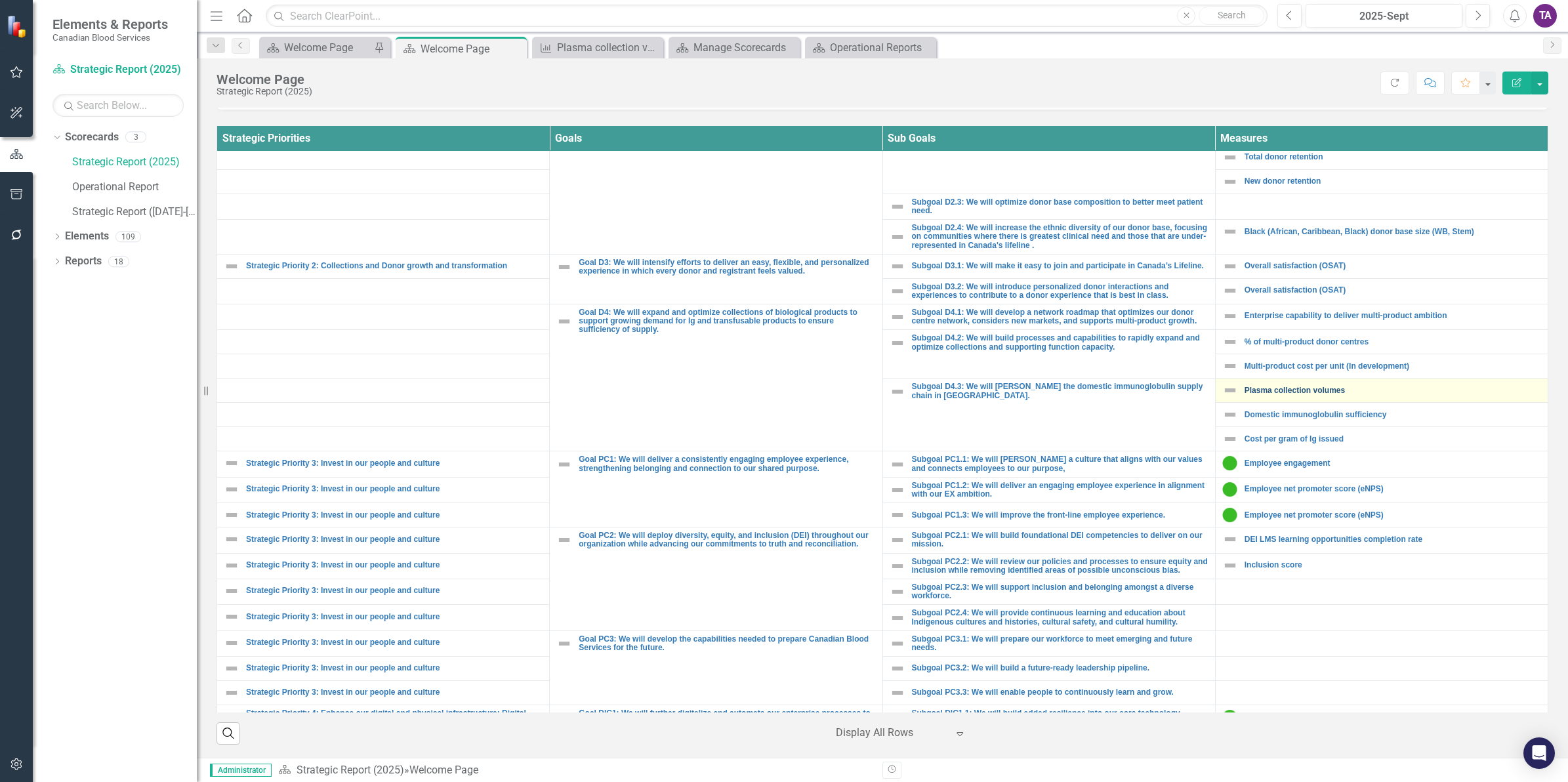
click at [1265, 395] on link "Plasma collection volumes" at bounding box center [1393, 391] width 297 height 9
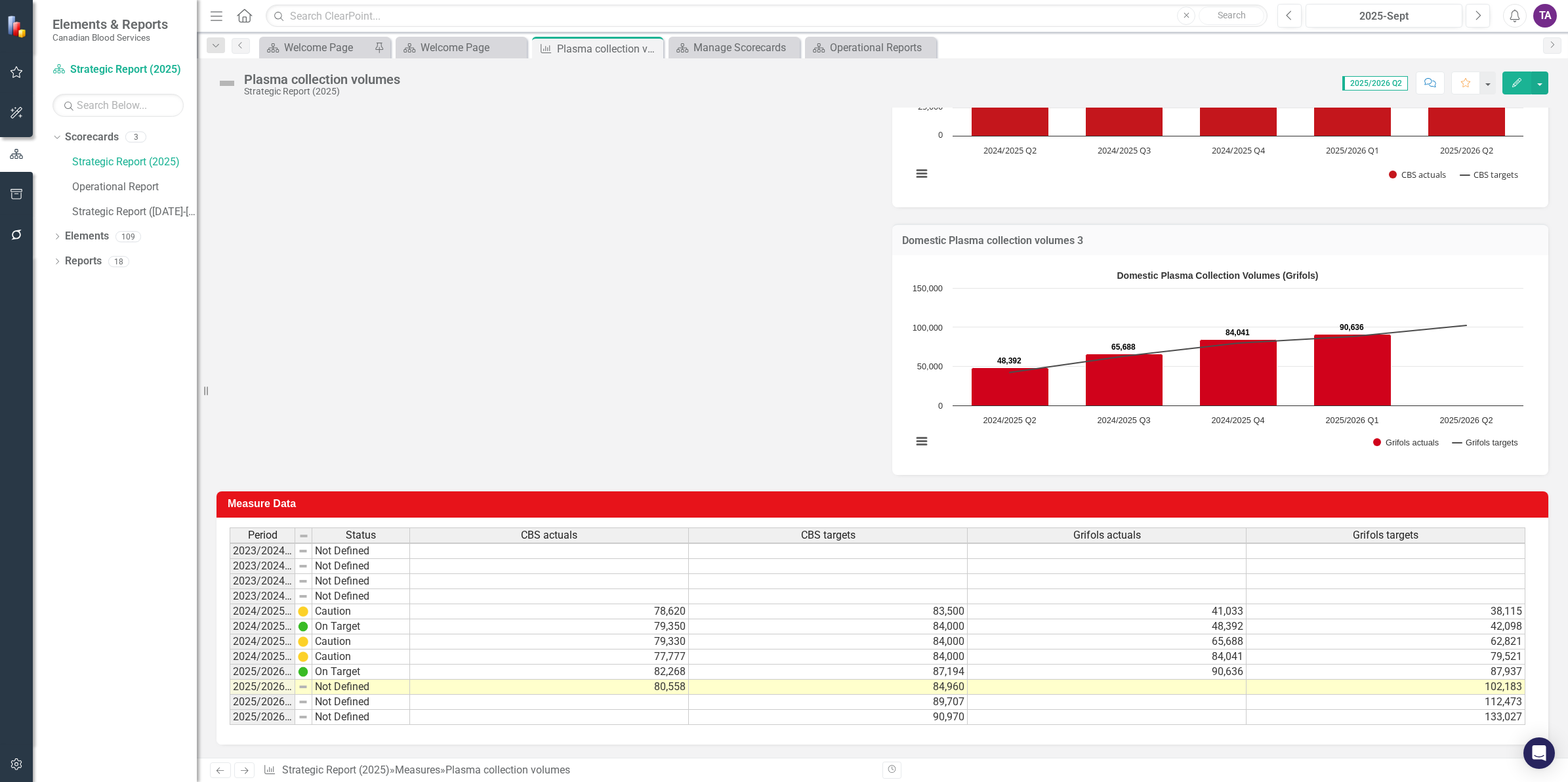
scroll to position [2, 0]
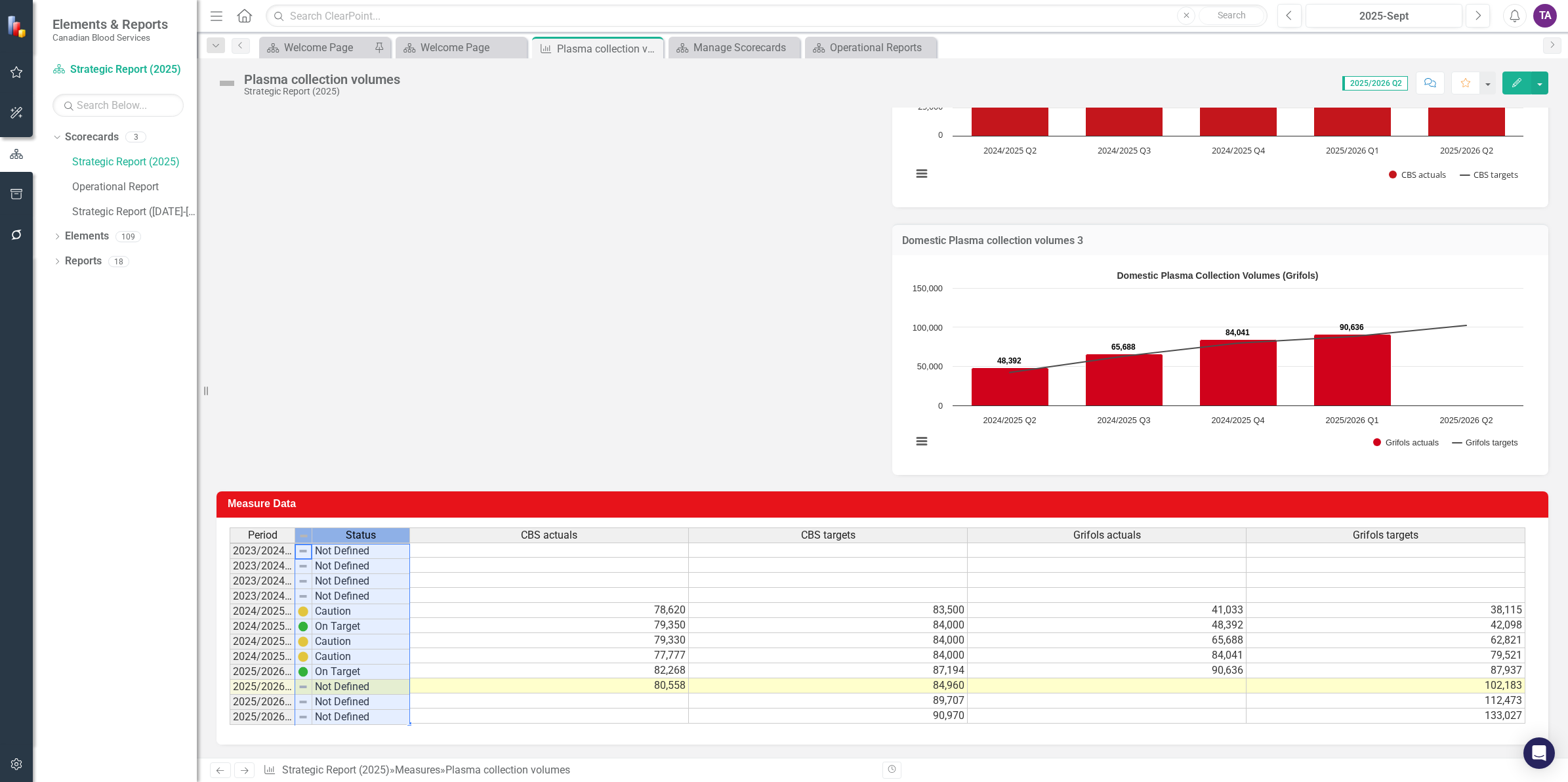
drag, startPoint x: 295, startPoint y: 526, endPoint x: 330, endPoint y: 527, distance: 35.0
click at [330, 528] on tr "Period Status" at bounding box center [320, 536] width 180 height 16
drag, startPoint x: 294, startPoint y: 526, endPoint x: 335, endPoint y: 529, distance: 41.1
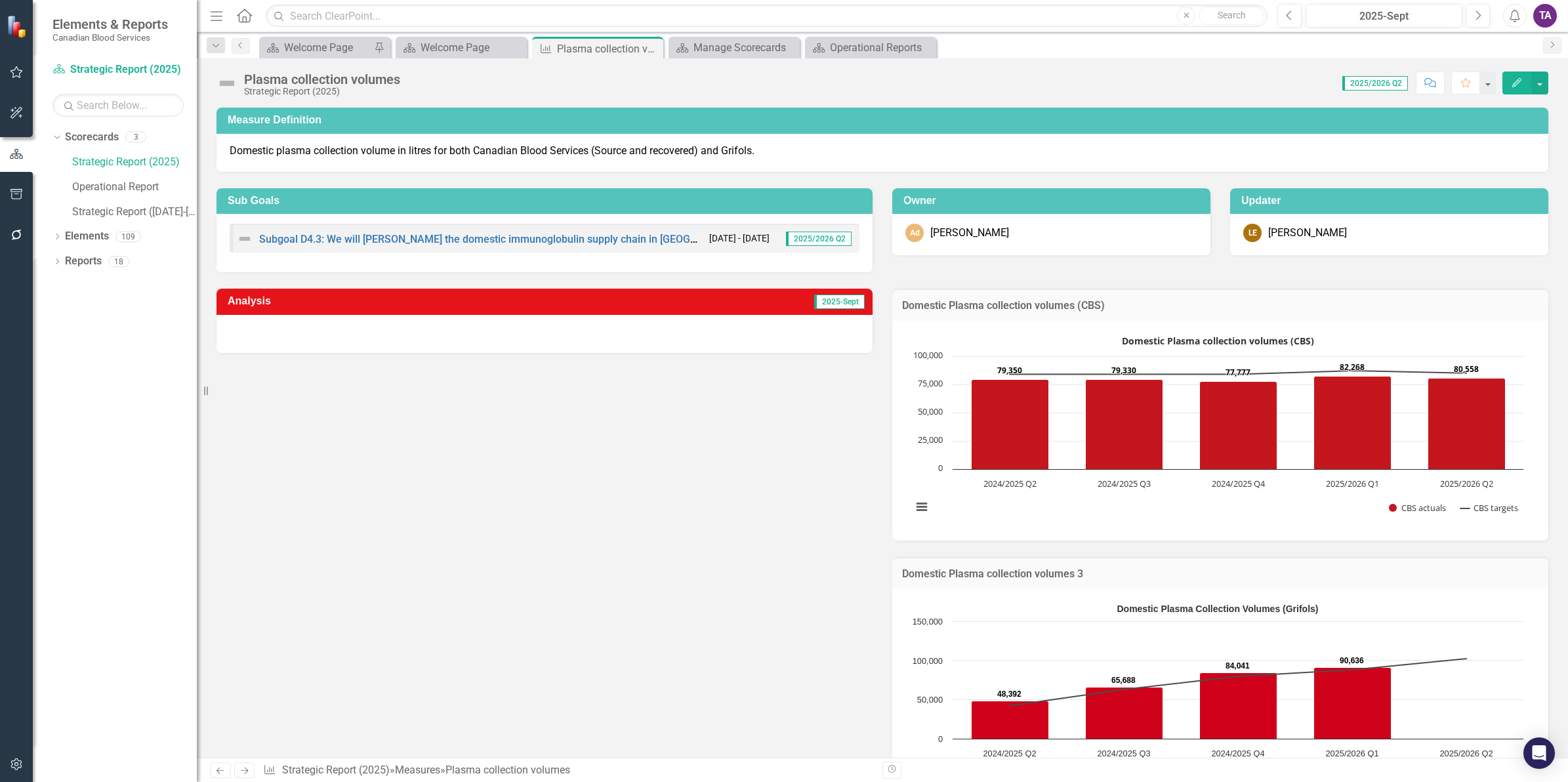
scroll to position [2, 0]
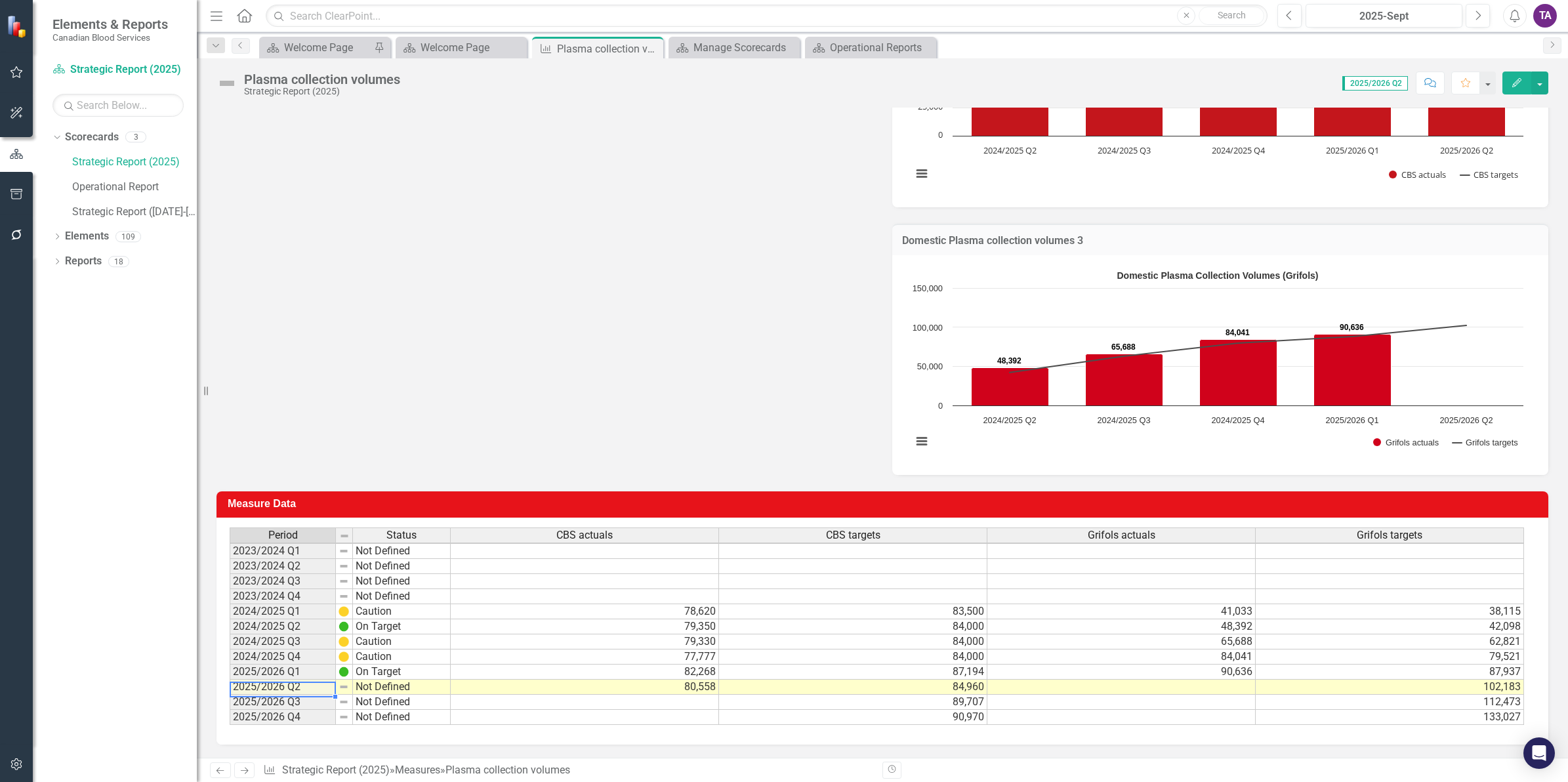
click at [326, 680] on td "2025/2026 Q2" at bounding box center [283, 687] width 106 height 15
click at [705, 680] on td "80,558" at bounding box center [584, 687] width 268 height 15
click at [125, 186] on link "Operational Report" at bounding box center [134, 187] width 125 height 15
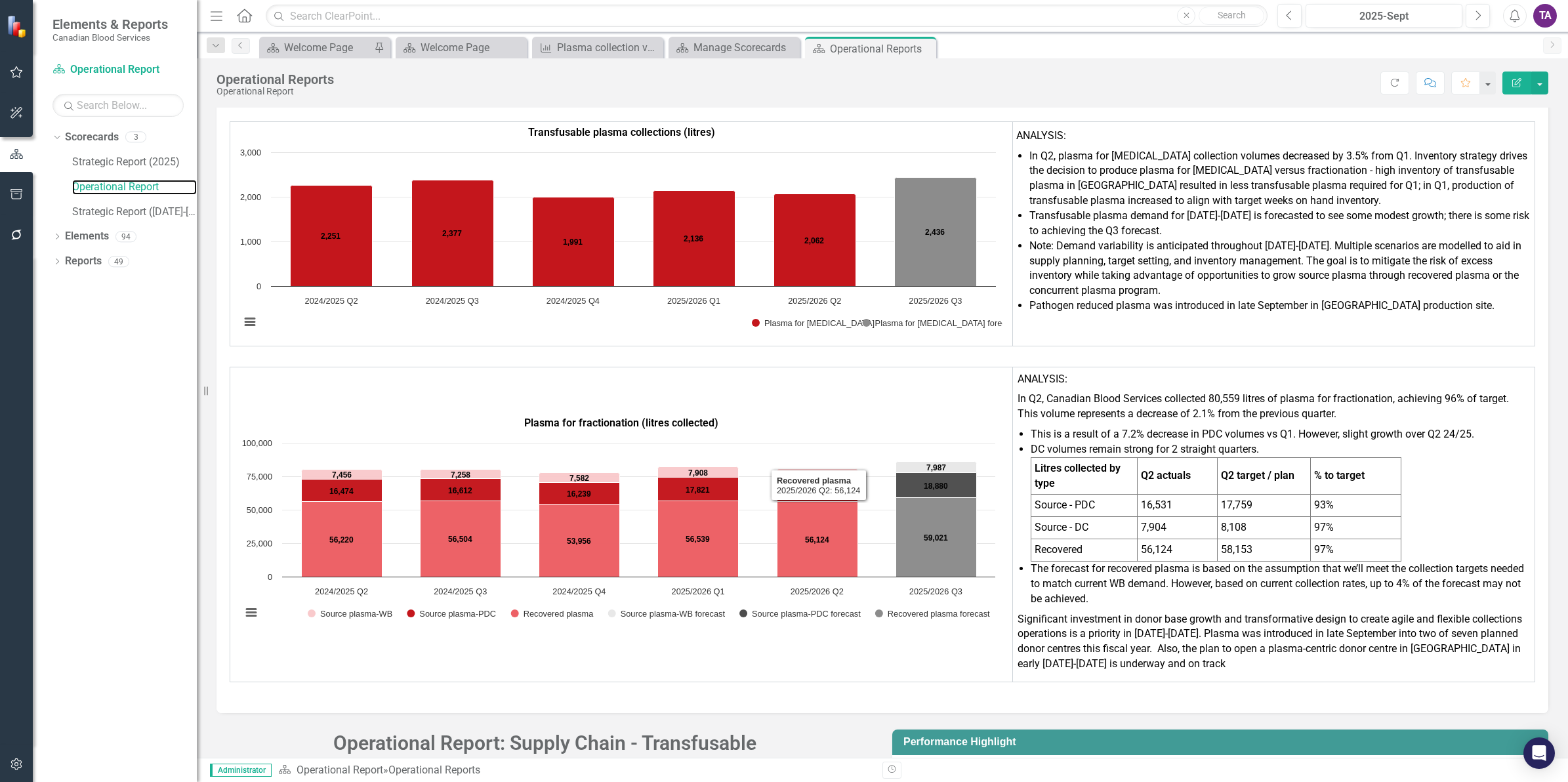
scroll to position [2973, 0]
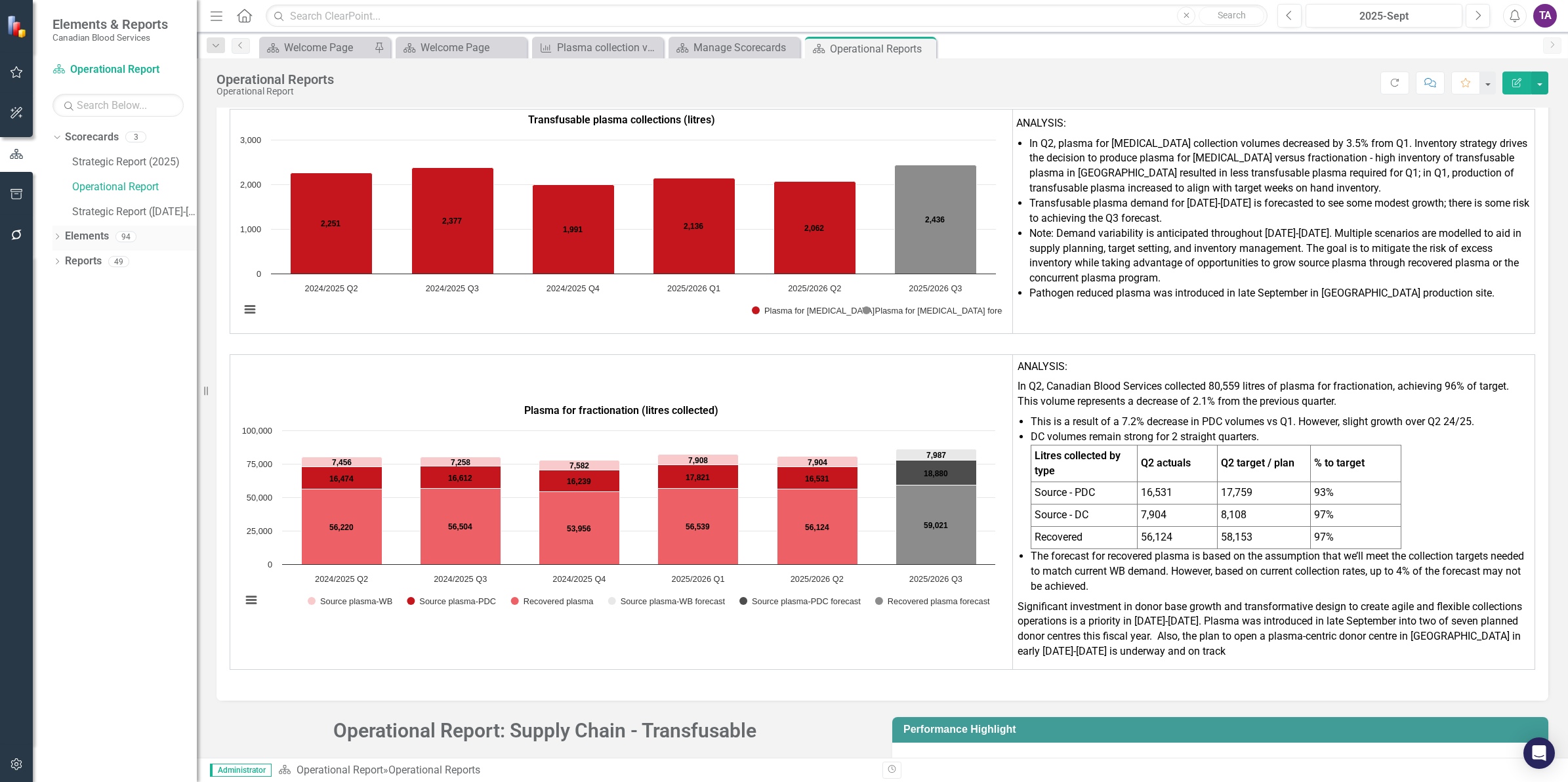
click at [93, 236] on link "Elements" at bounding box center [87, 236] width 44 height 15
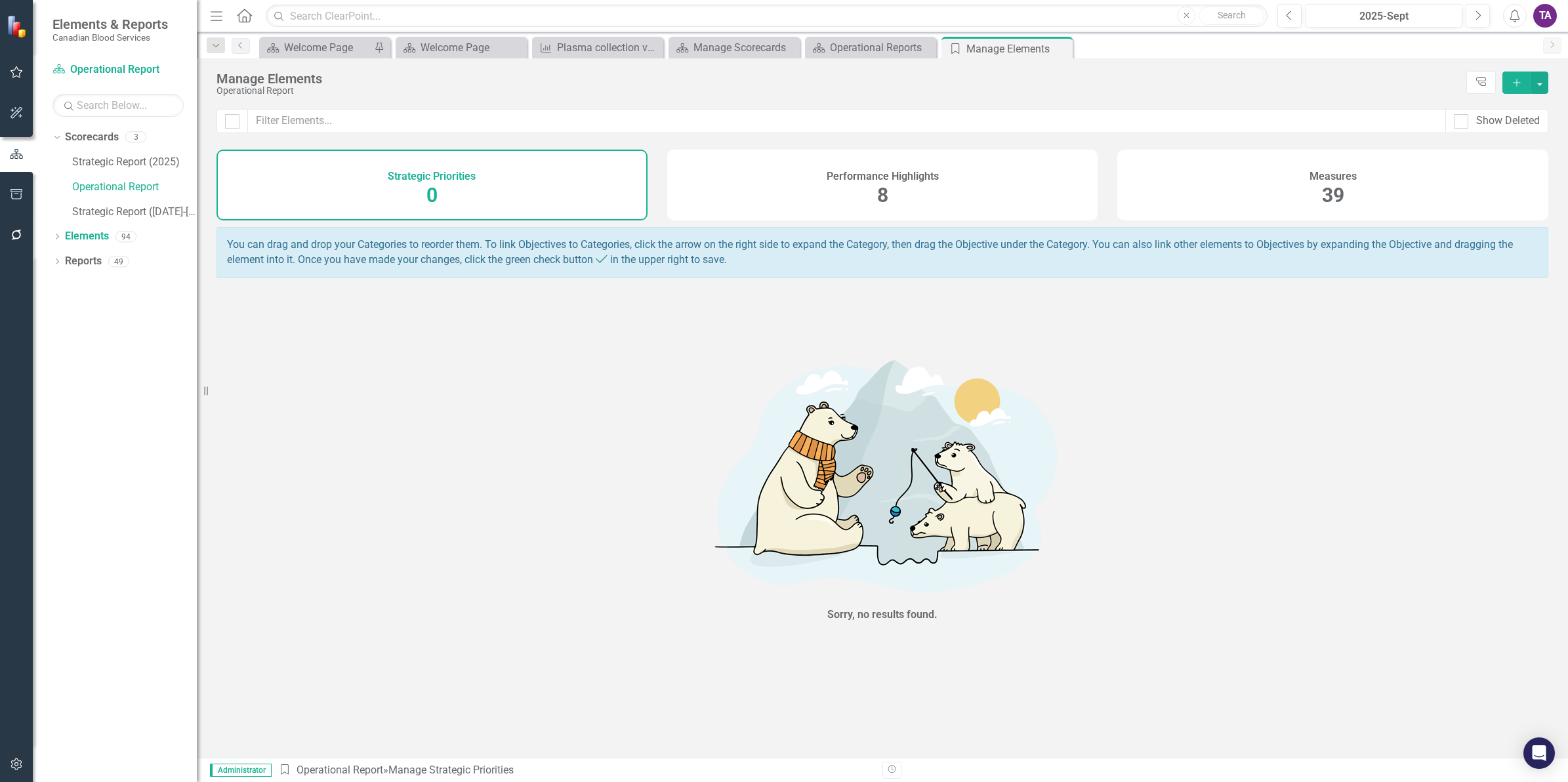
click at [1316, 198] on div "Measures 39" at bounding box center [1332, 185] width 431 height 71
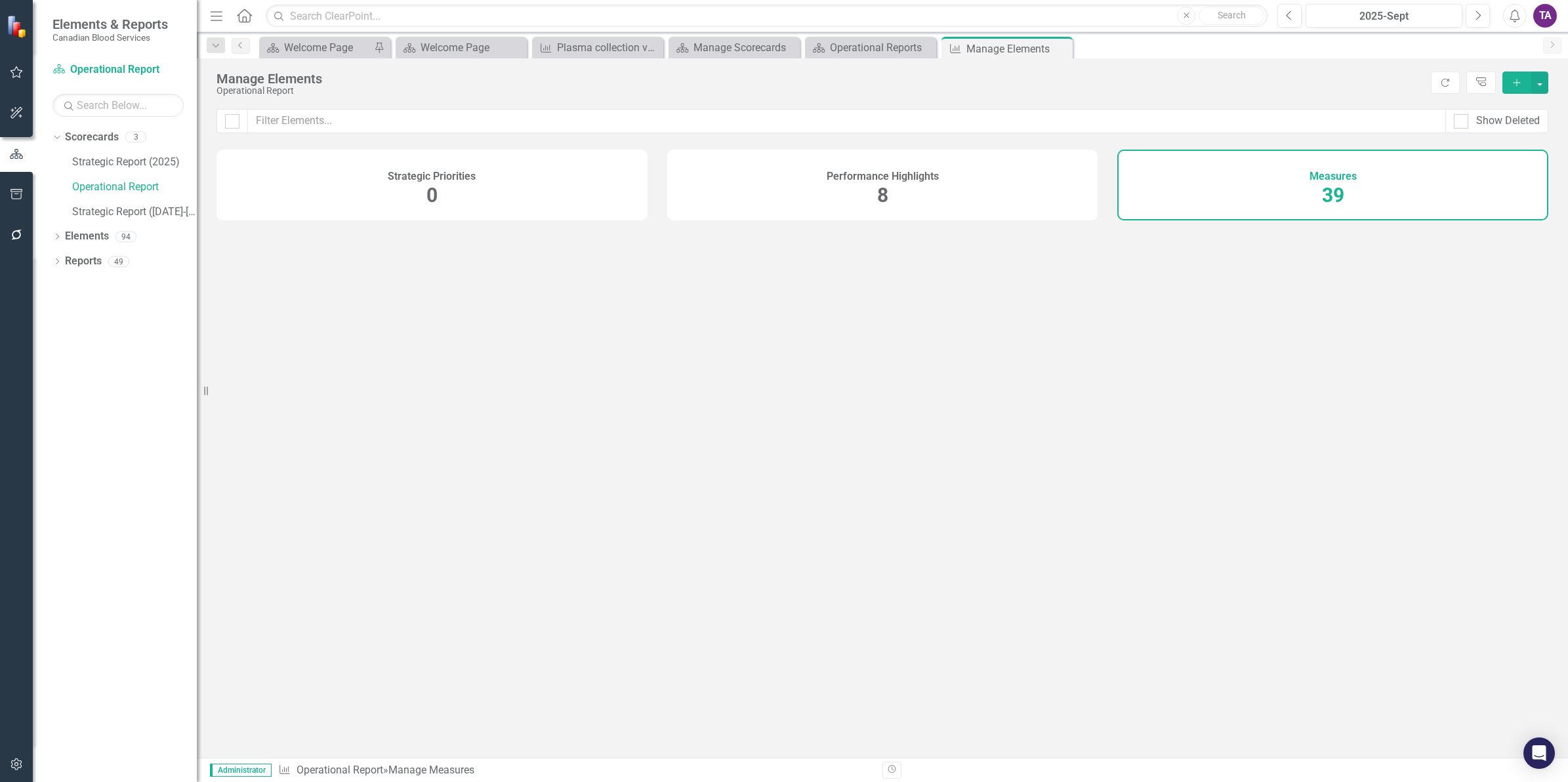
checkbox input "false"
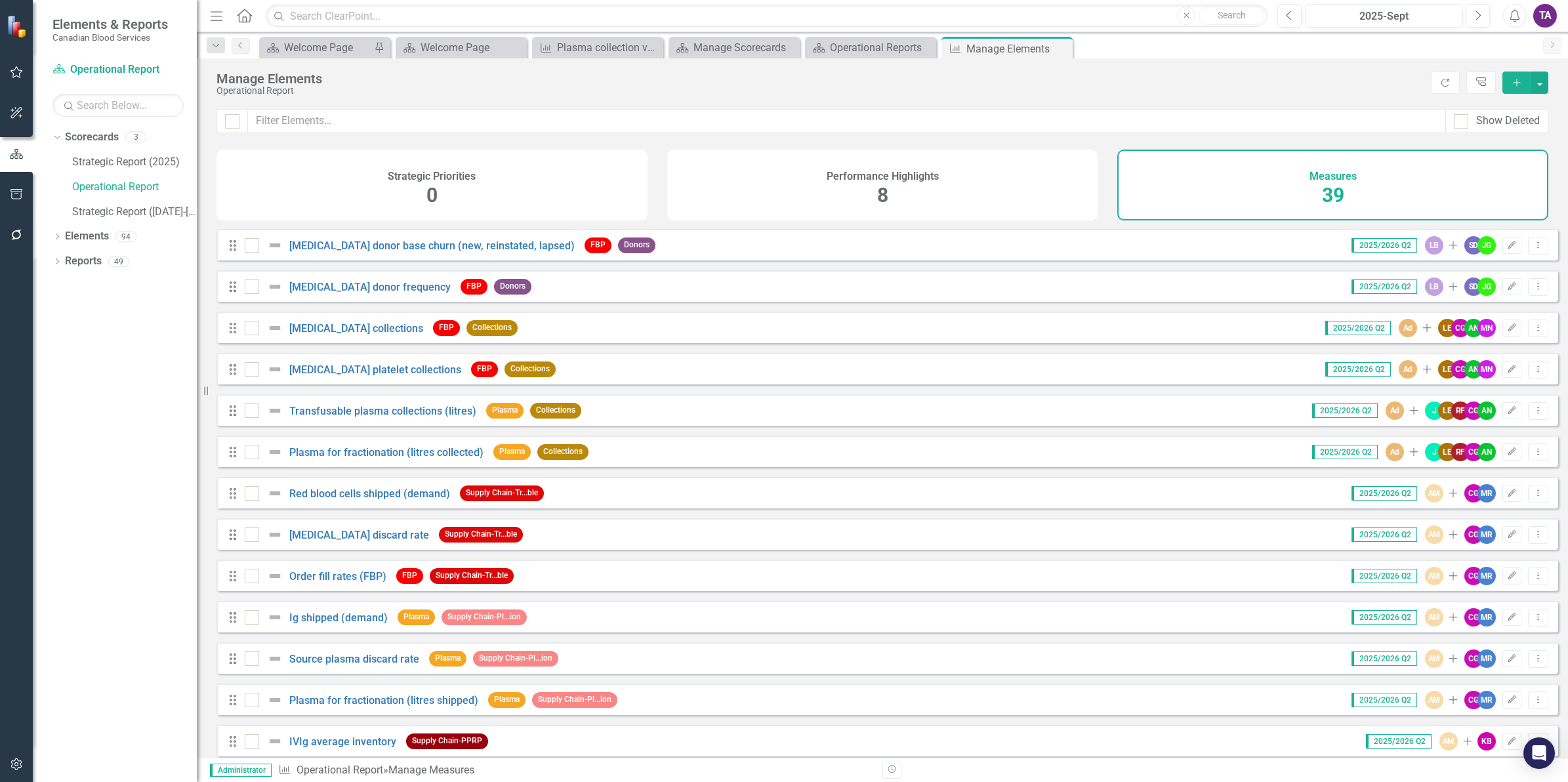
scroll to position [328, 0]
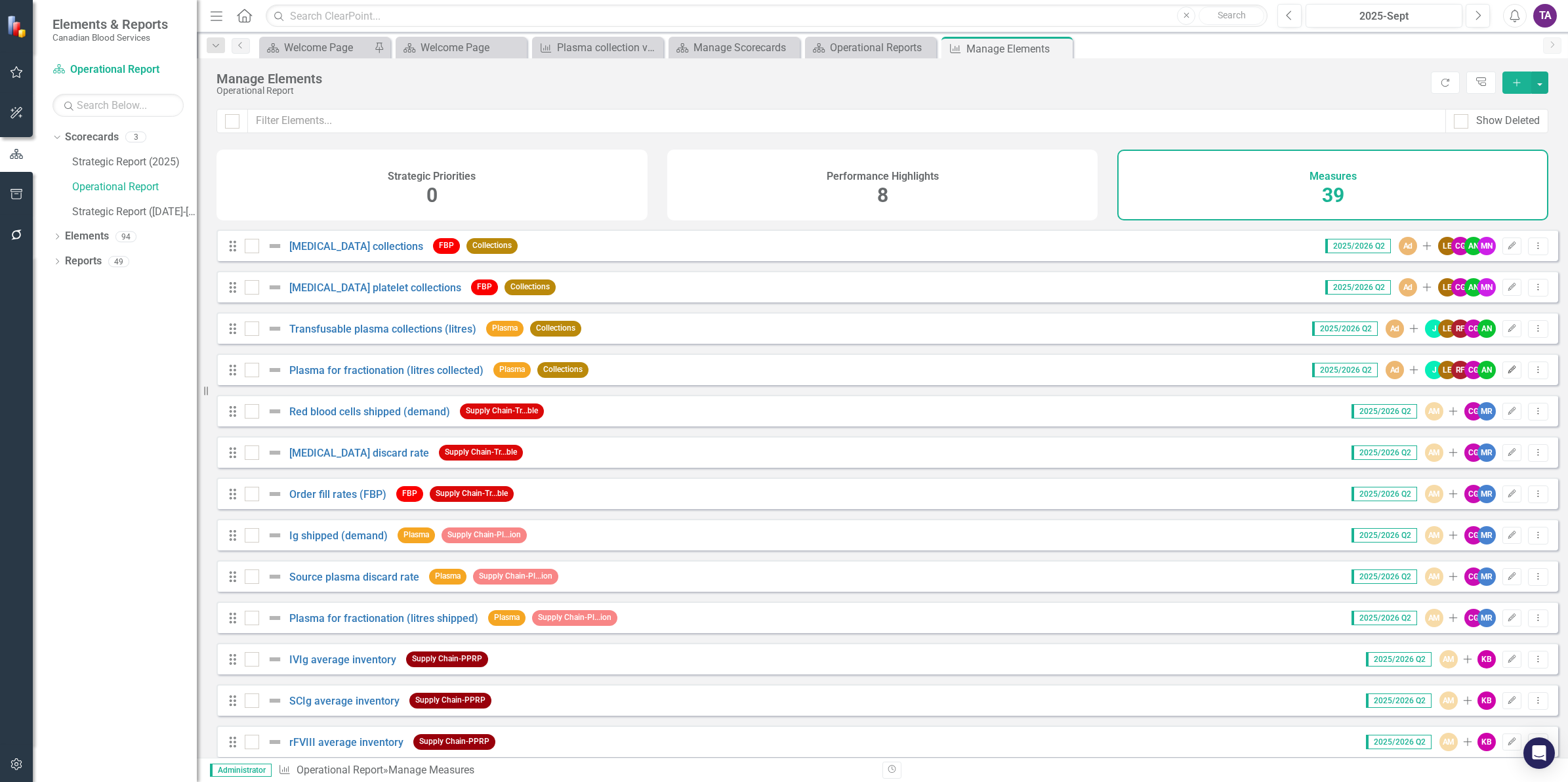
click at [1508, 373] on icon "button" at bounding box center [1512, 369] width 8 height 8
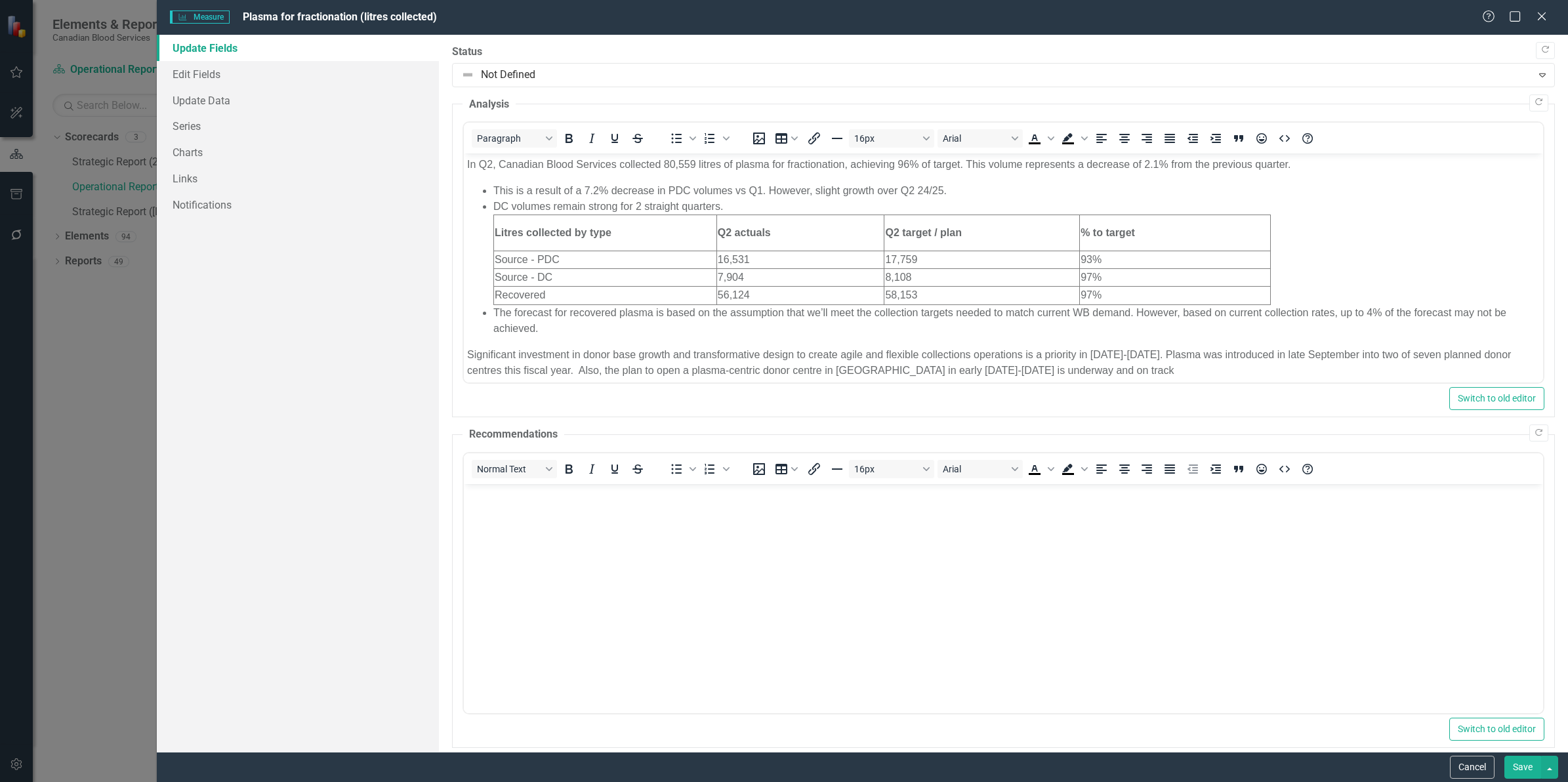
scroll to position [0, 0]
click at [192, 70] on link "Edit Fields" at bounding box center [298, 74] width 282 height 26
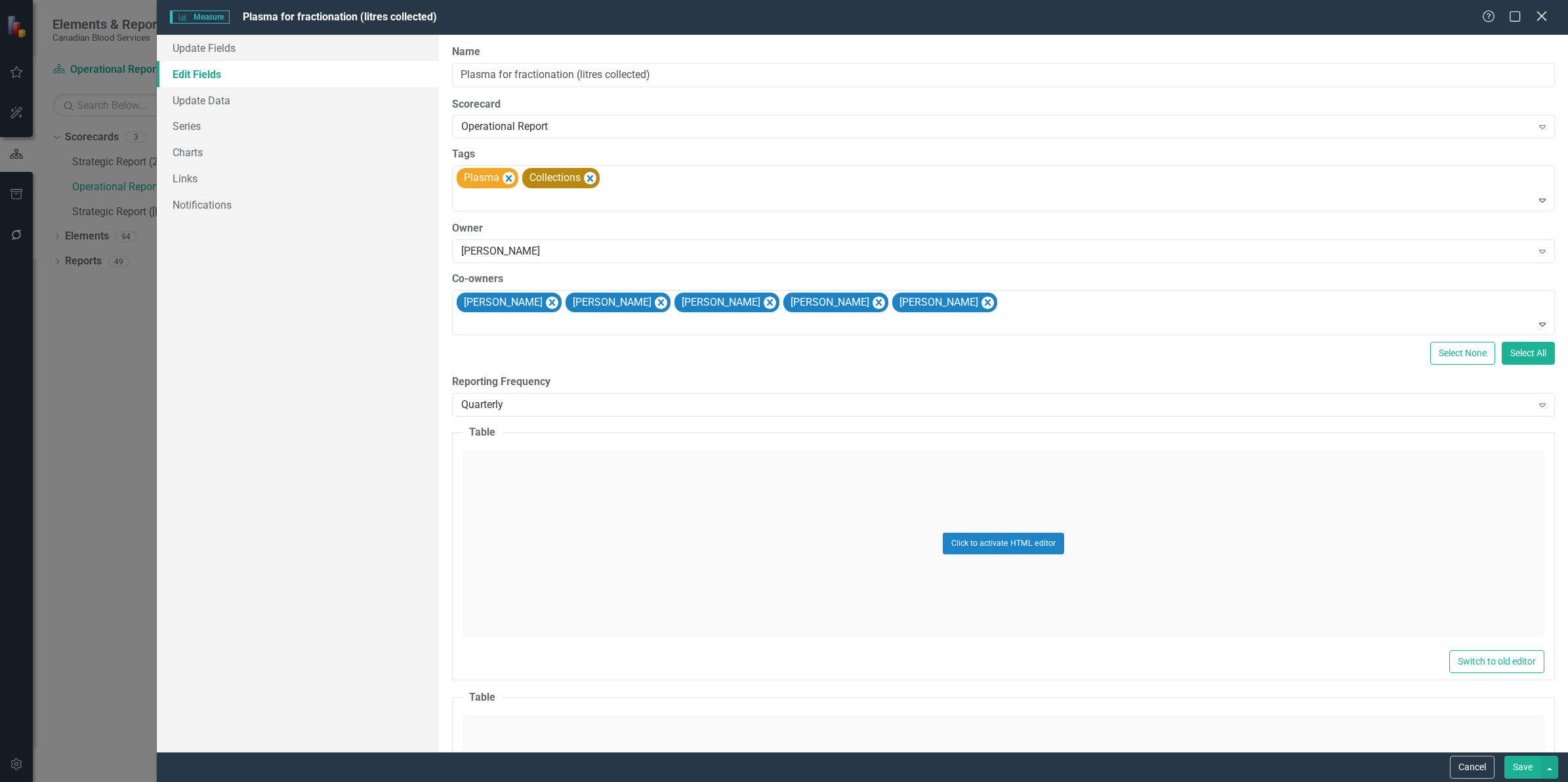
click at [1543, 15] on icon at bounding box center [1541, 16] width 10 height 10
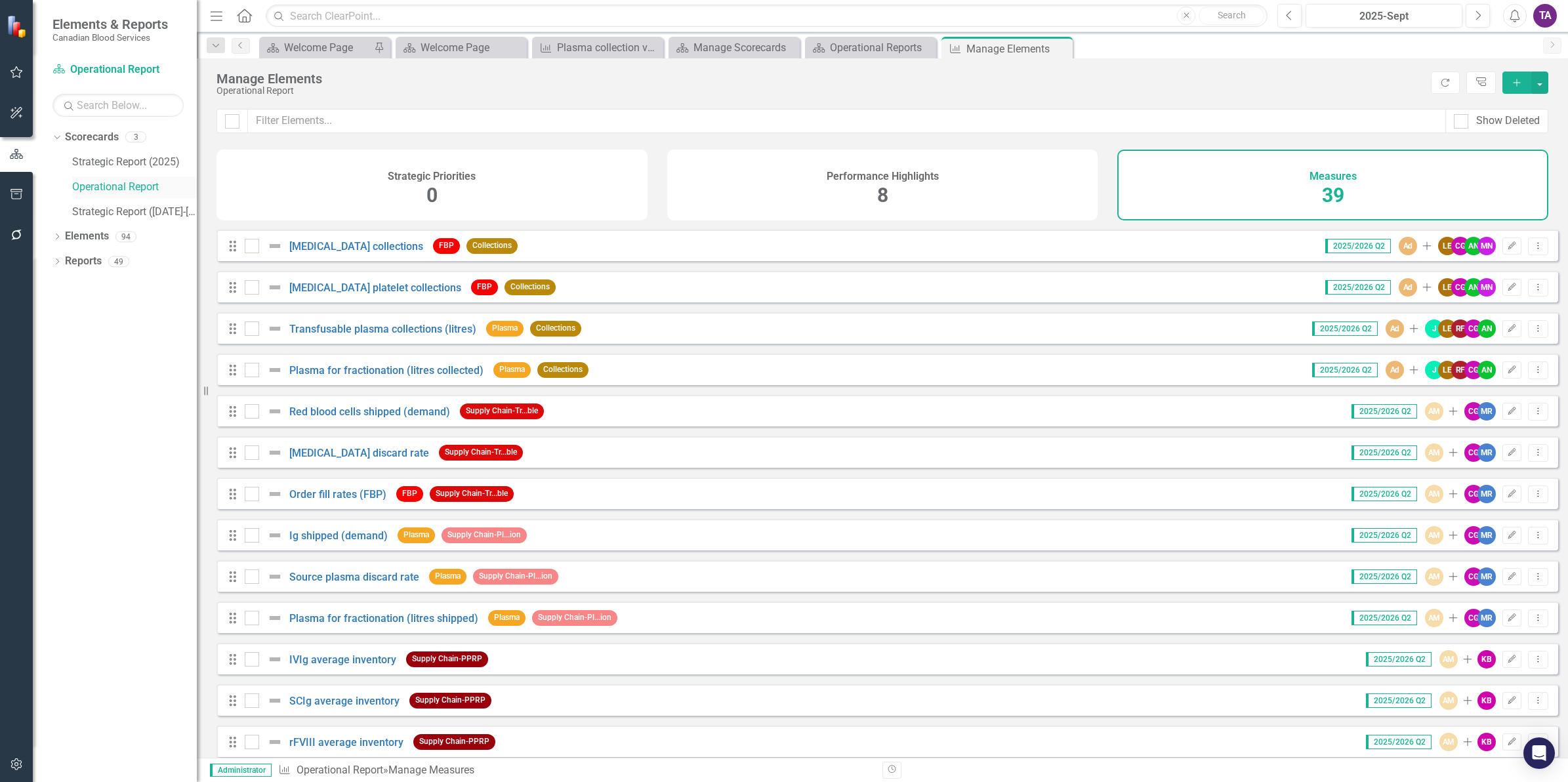
click at [105, 184] on link "Operational Report" at bounding box center [134, 187] width 125 height 15
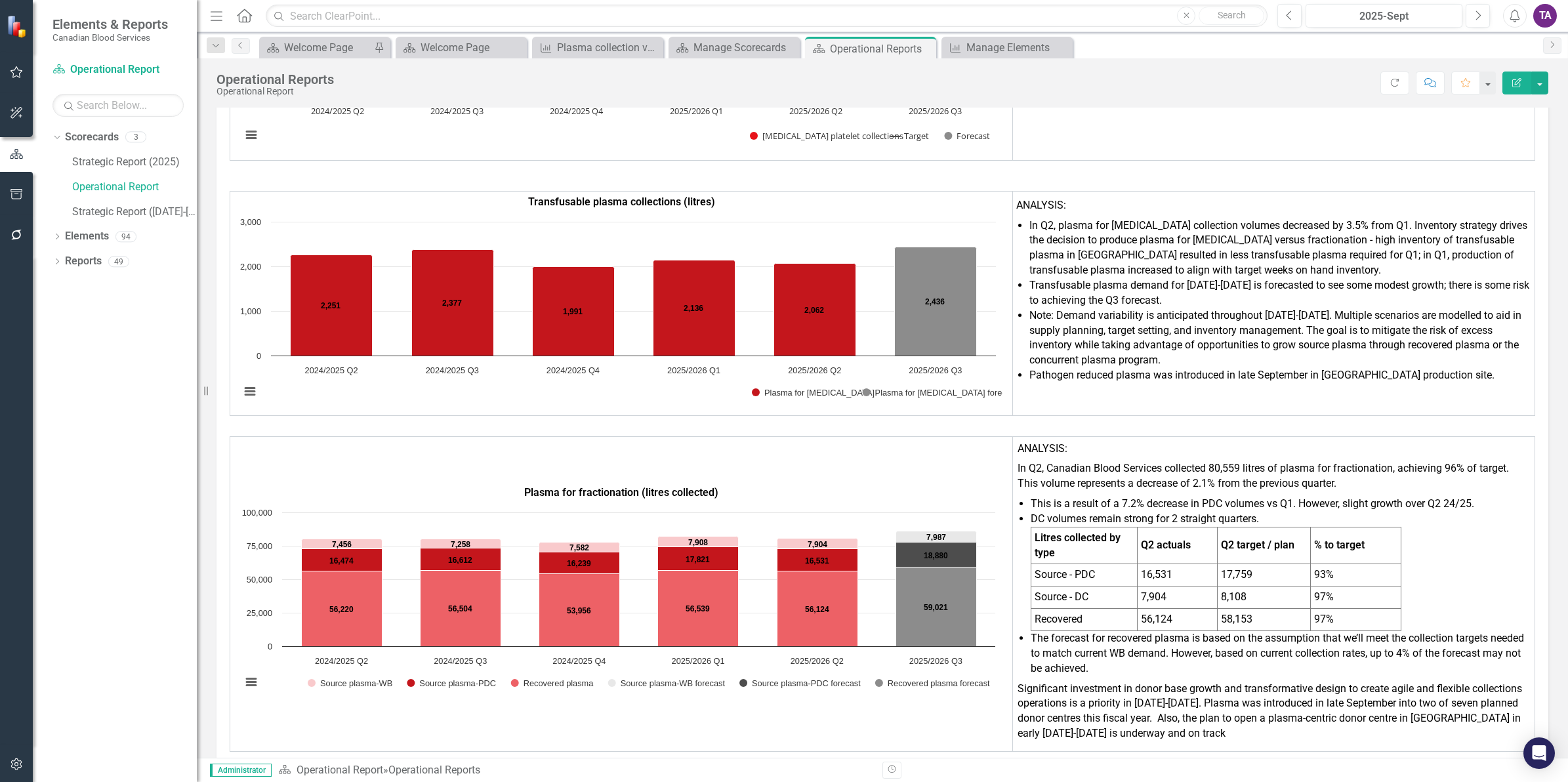
scroll to position [2973, 0]
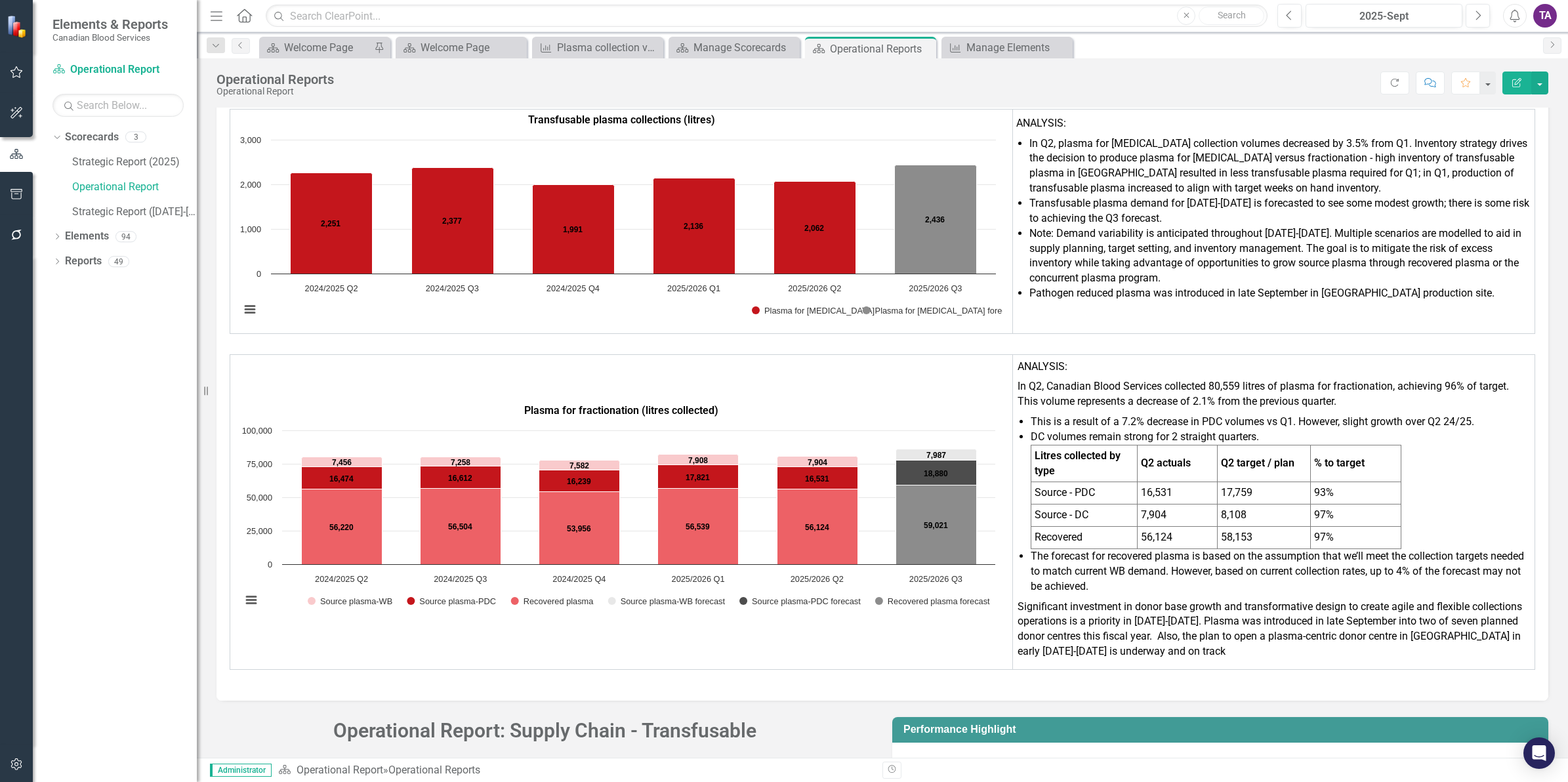
drag, startPoint x: 1506, startPoint y: 362, endPoint x: 1489, endPoint y: 368, distance: 18.0
click at [1448, 377] on p "In Q2, Canadian Blood Services collected 80,559 litres of plasma for fractionat…" at bounding box center [1274, 394] width 512 height 36
drag, startPoint x: 144, startPoint y: 156, endPoint x: 225, endPoint y: 181, distance: 84.8
click at [144, 155] on link "Strategic Report (2025)" at bounding box center [134, 161] width 125 height 15
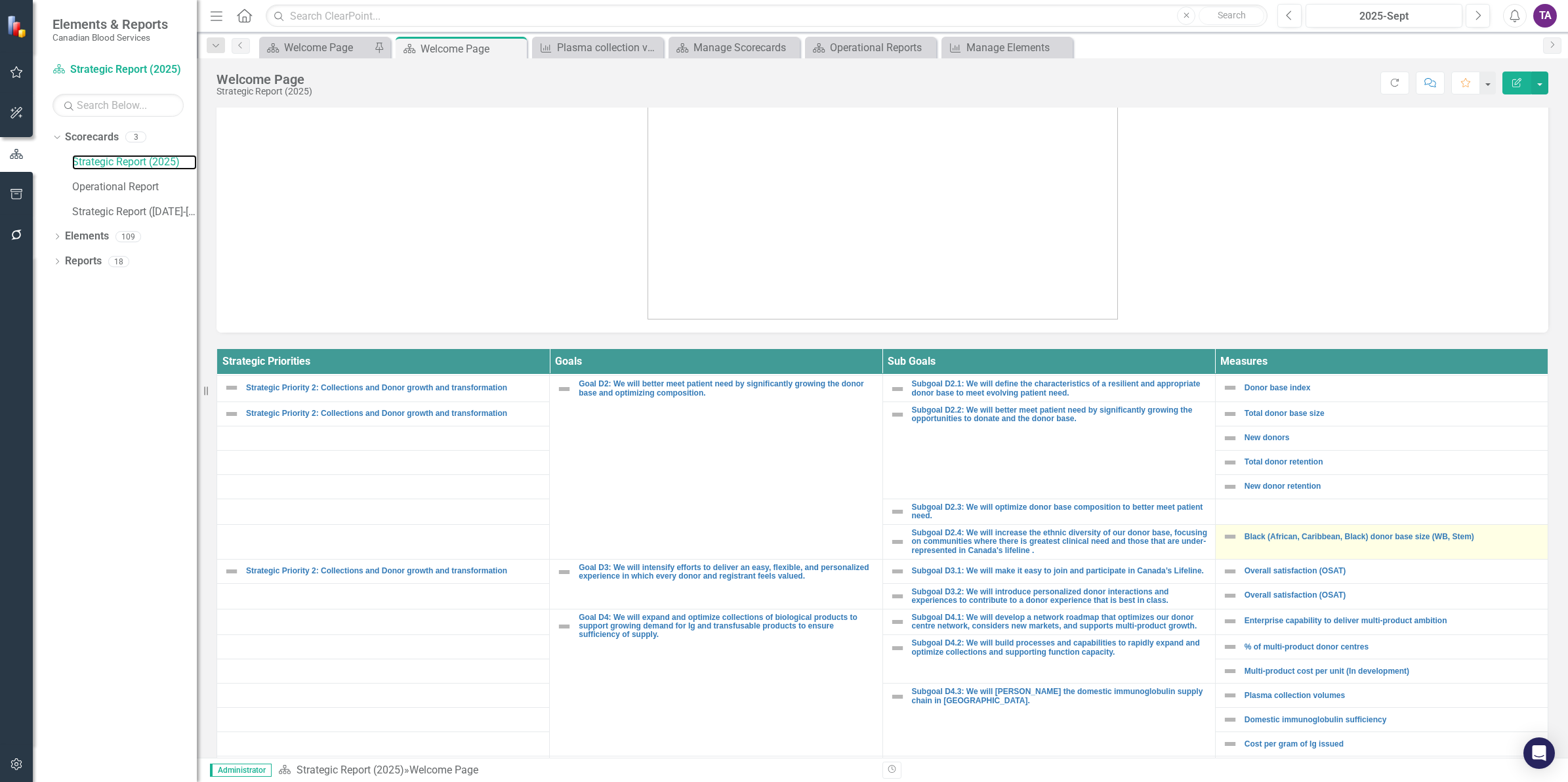
scroll to position [412, 0]
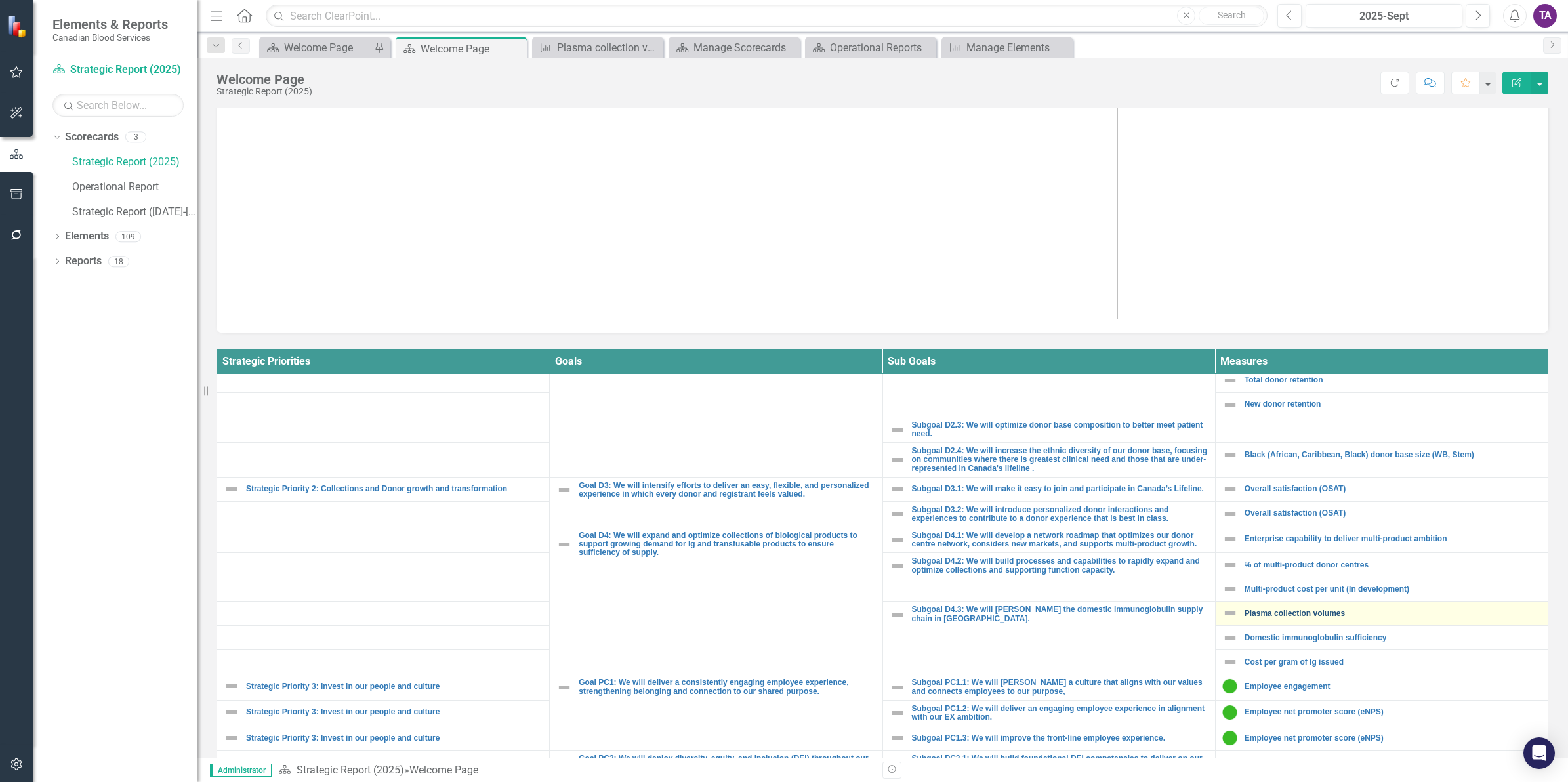
click at [1296, 618] on link "Plasma collection volumes" at bounding box center [1393, 614] width 297 height 9
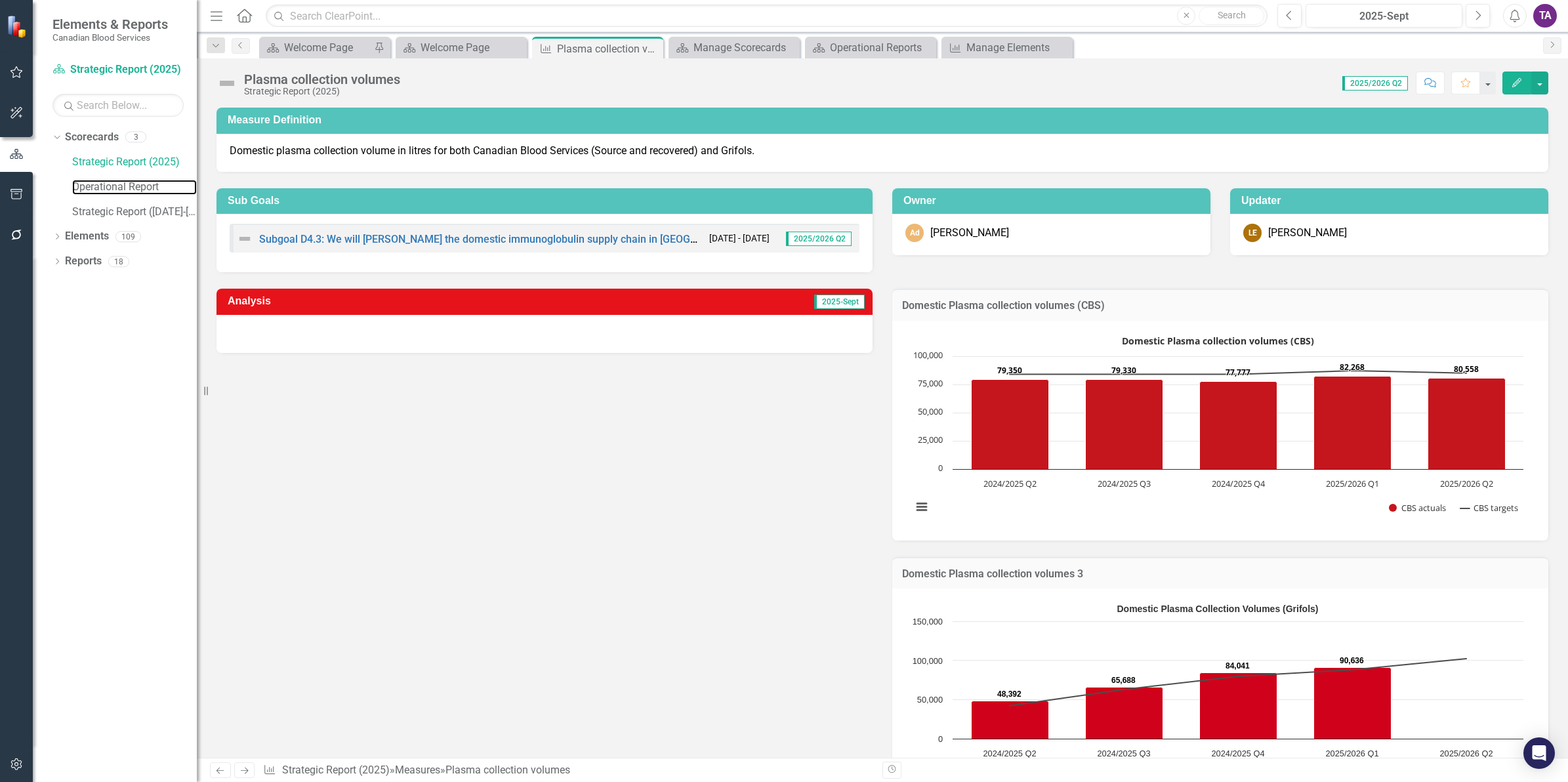
drag, startPoint x: 113, startPoint y: 187, endPoint x: 267, endPoint y: 252, distance: 167.2
click at [113, 187] on link "Operational Report" at bounding box center [134, 187] width 125 height 15
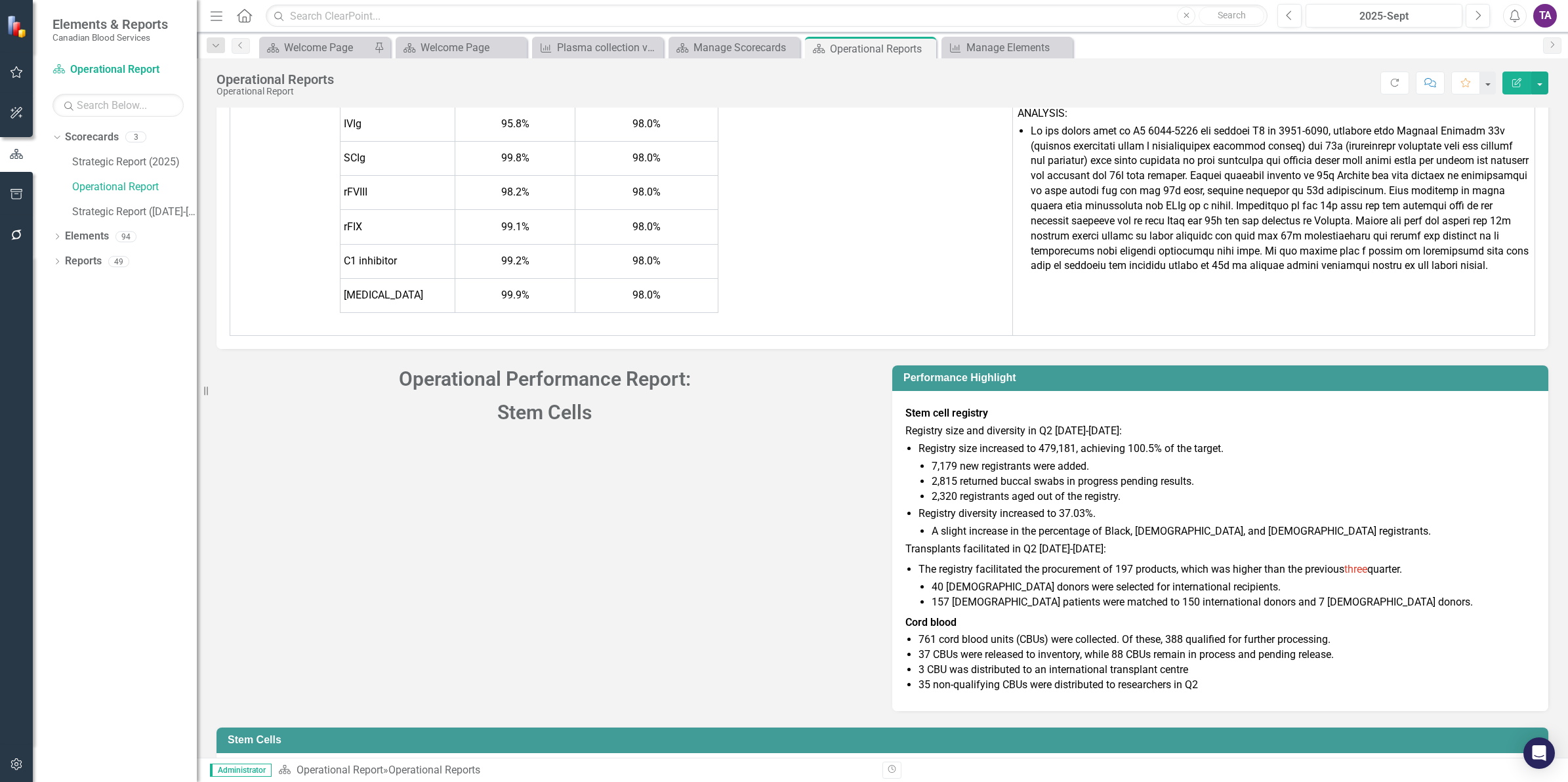
scroll to position [6293, 0]
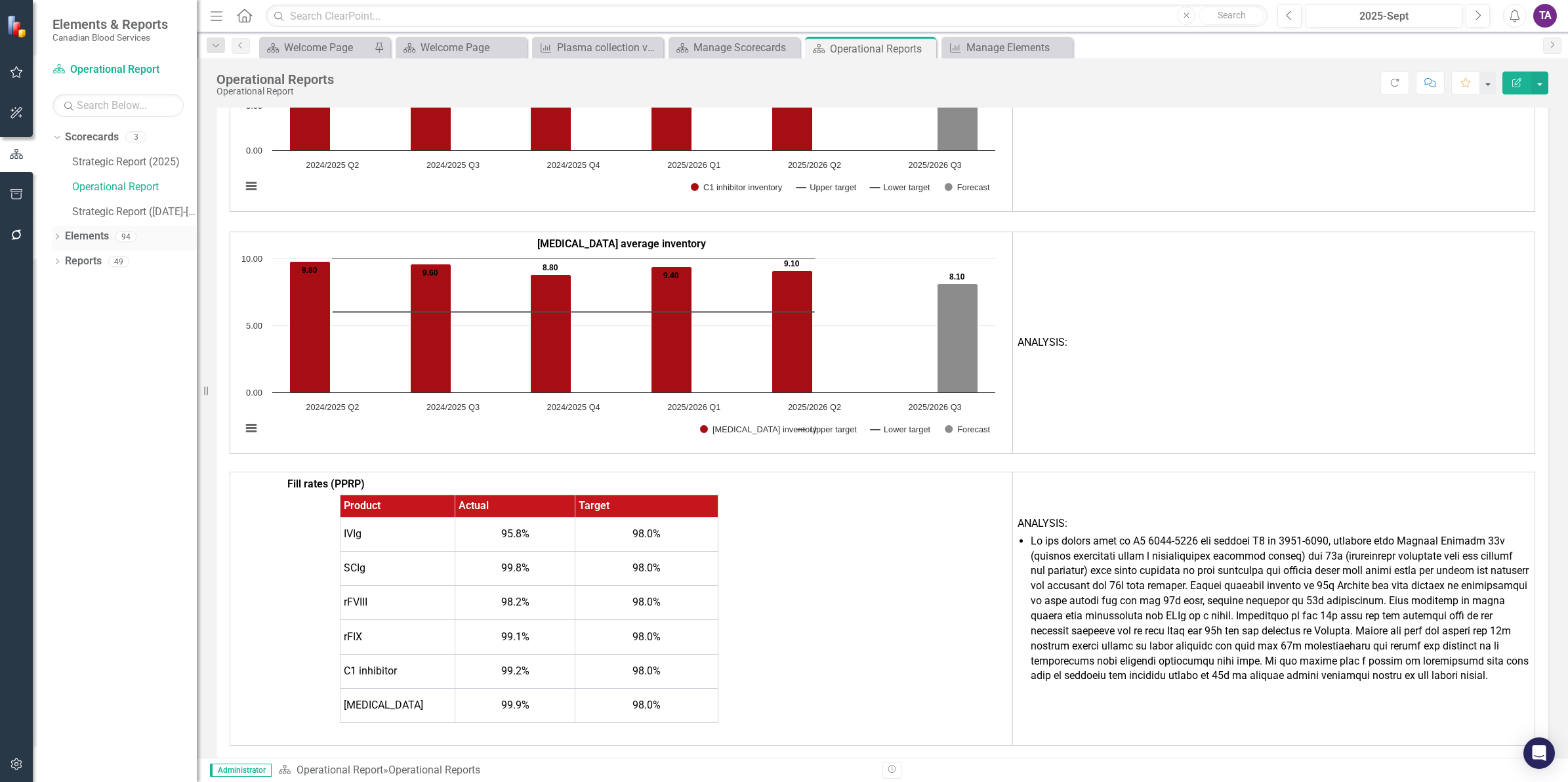
click at [105, 233] on link "Elements" at bounding box center [87, 236] width 44 height 15
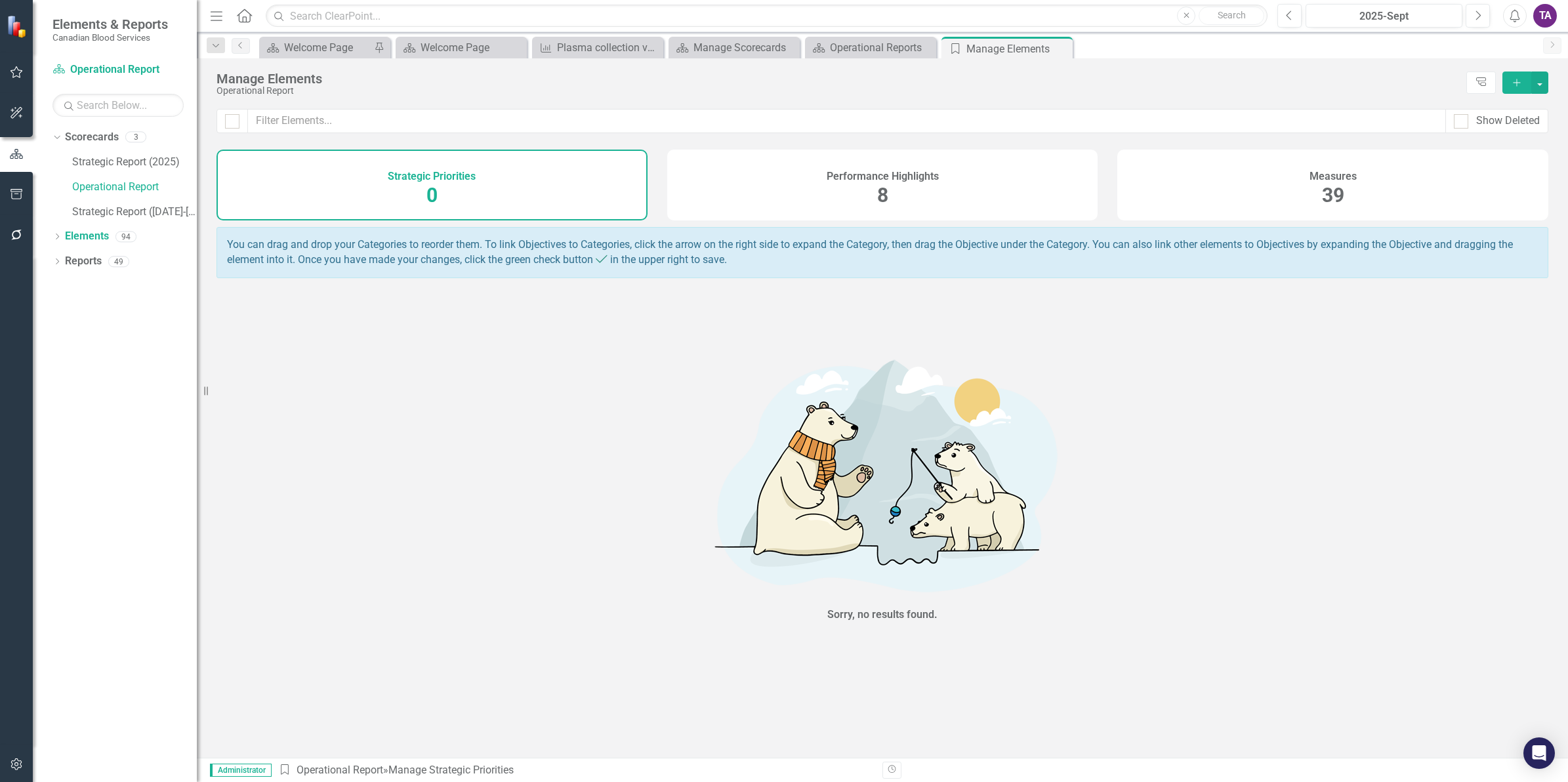
click at [1303, 175] on div "Measures 39" at bounding box center [1332, 185] width 431 height 71
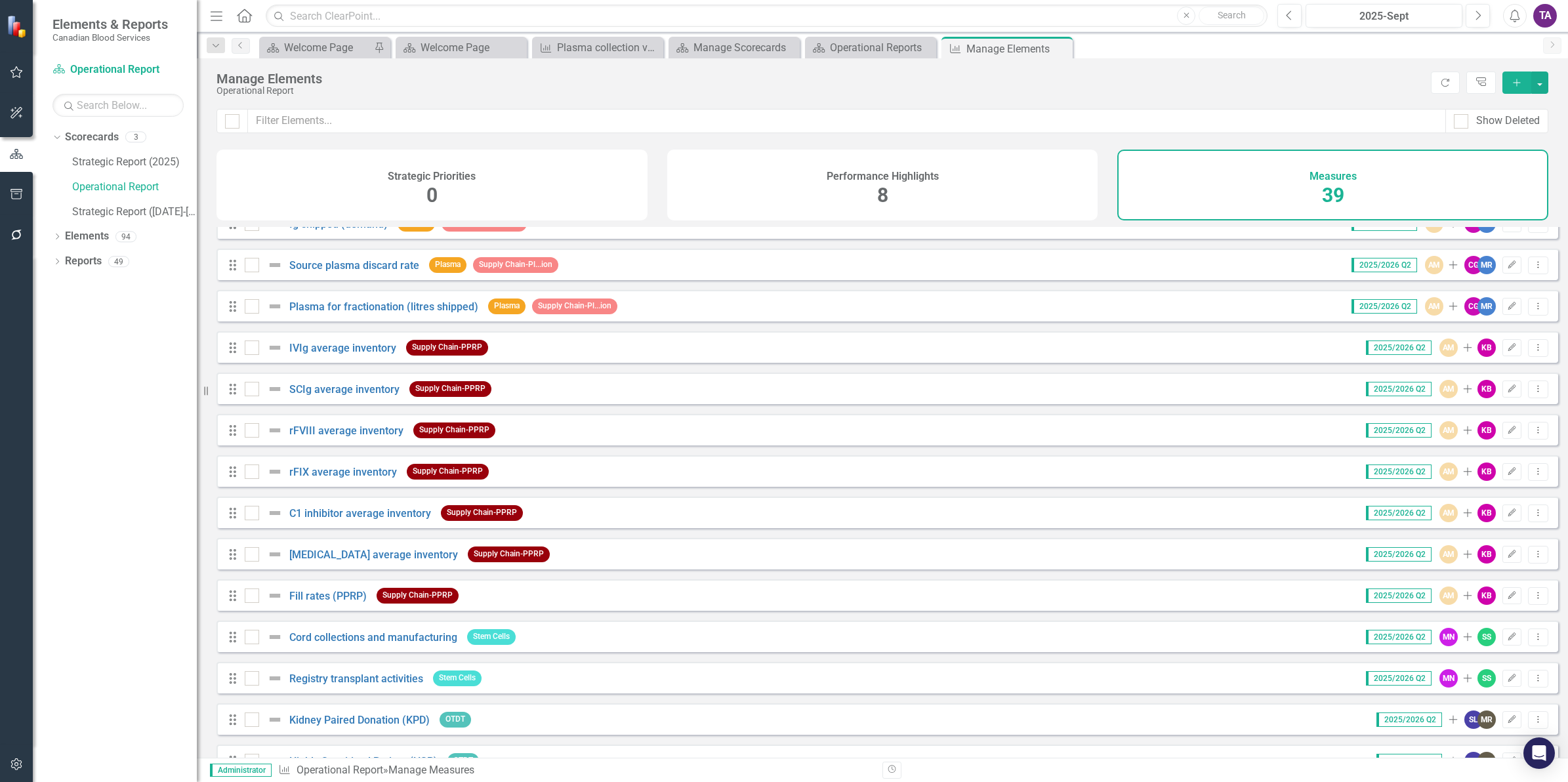
scroll to position [739, 0]
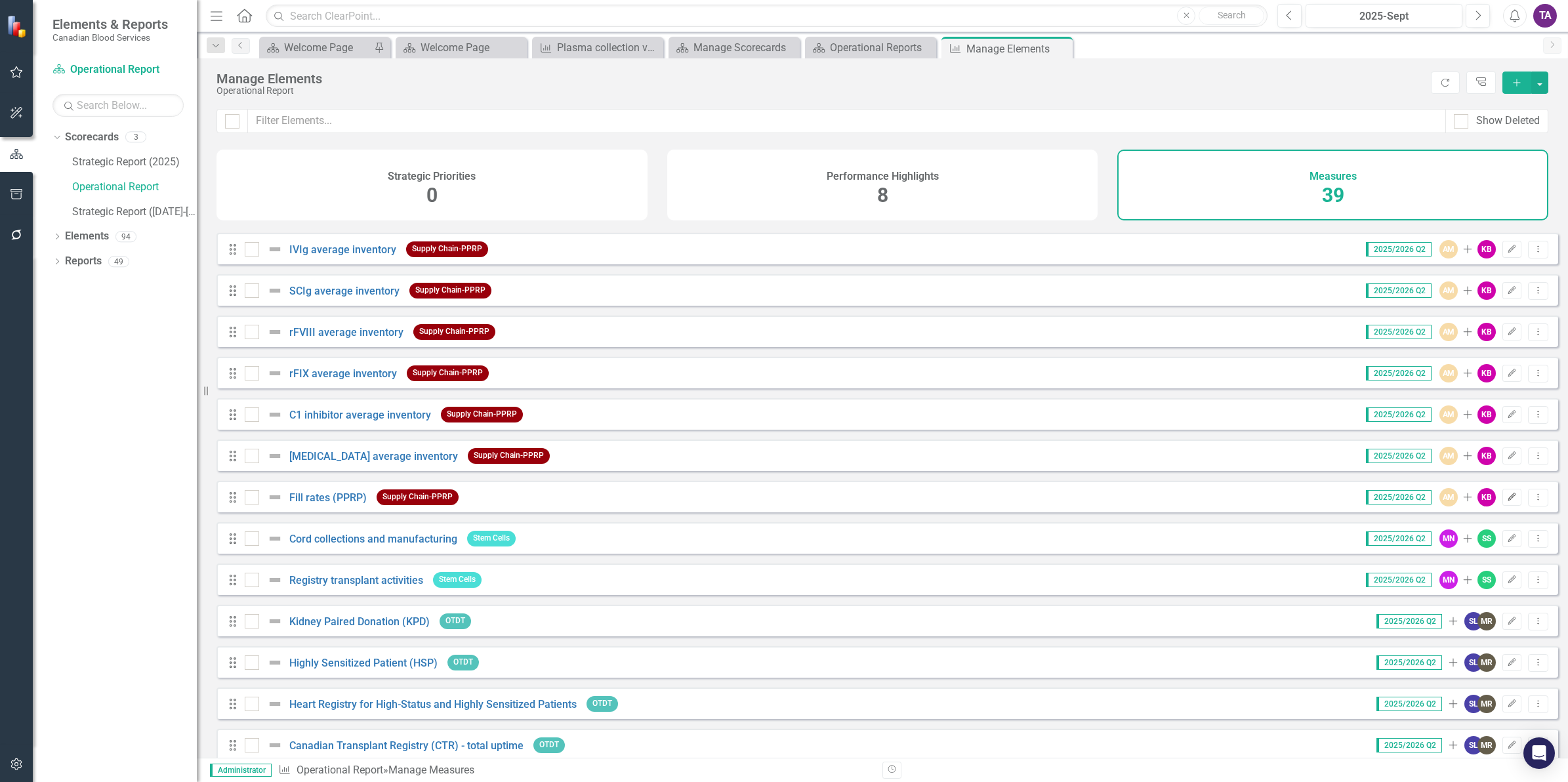
click at [1507, 502] on icon "Edit" at bounding box center [1512, 497] width 10 height 8
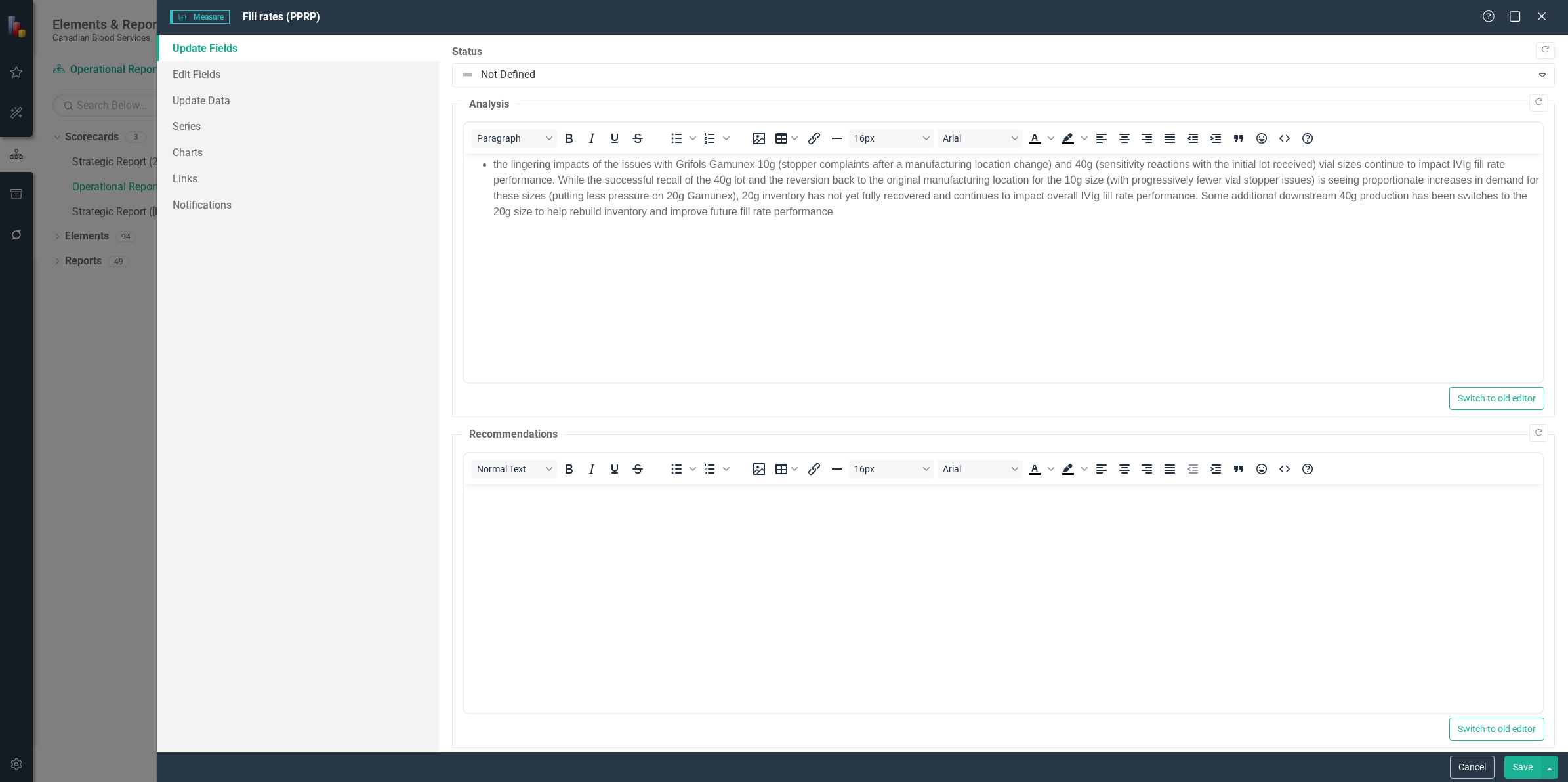
scroll to position [0, 0]
click at [212, 74] on link "Edit Fields" at bounding box center [298, 74] width 282 height 26
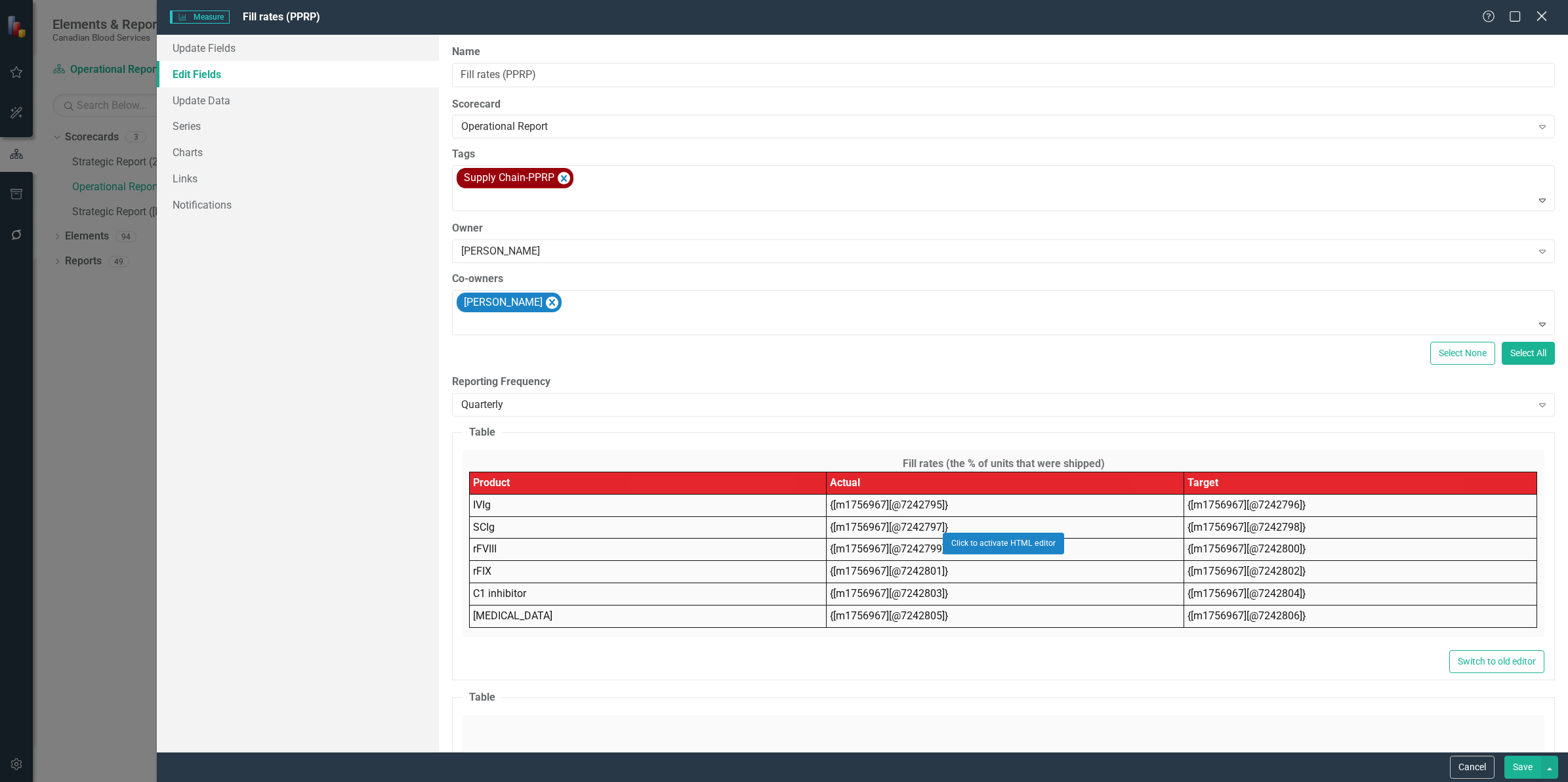
click at [1543, 17] on icon at bounding box center [1541, 16] width 10 height 10
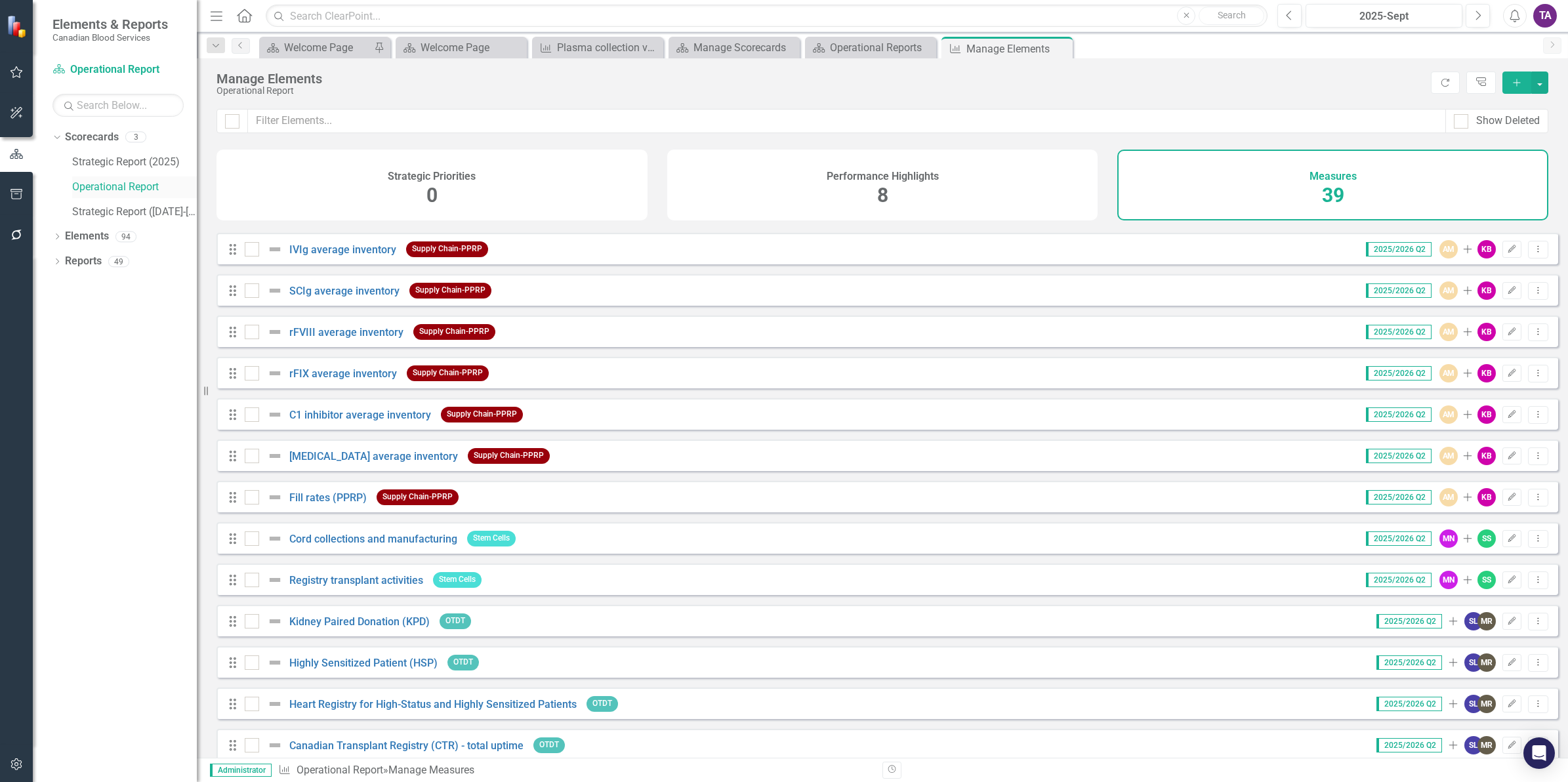
click at [97, 190] on link "Operational Report" at bounding box center [134, 187] width 125 height 15
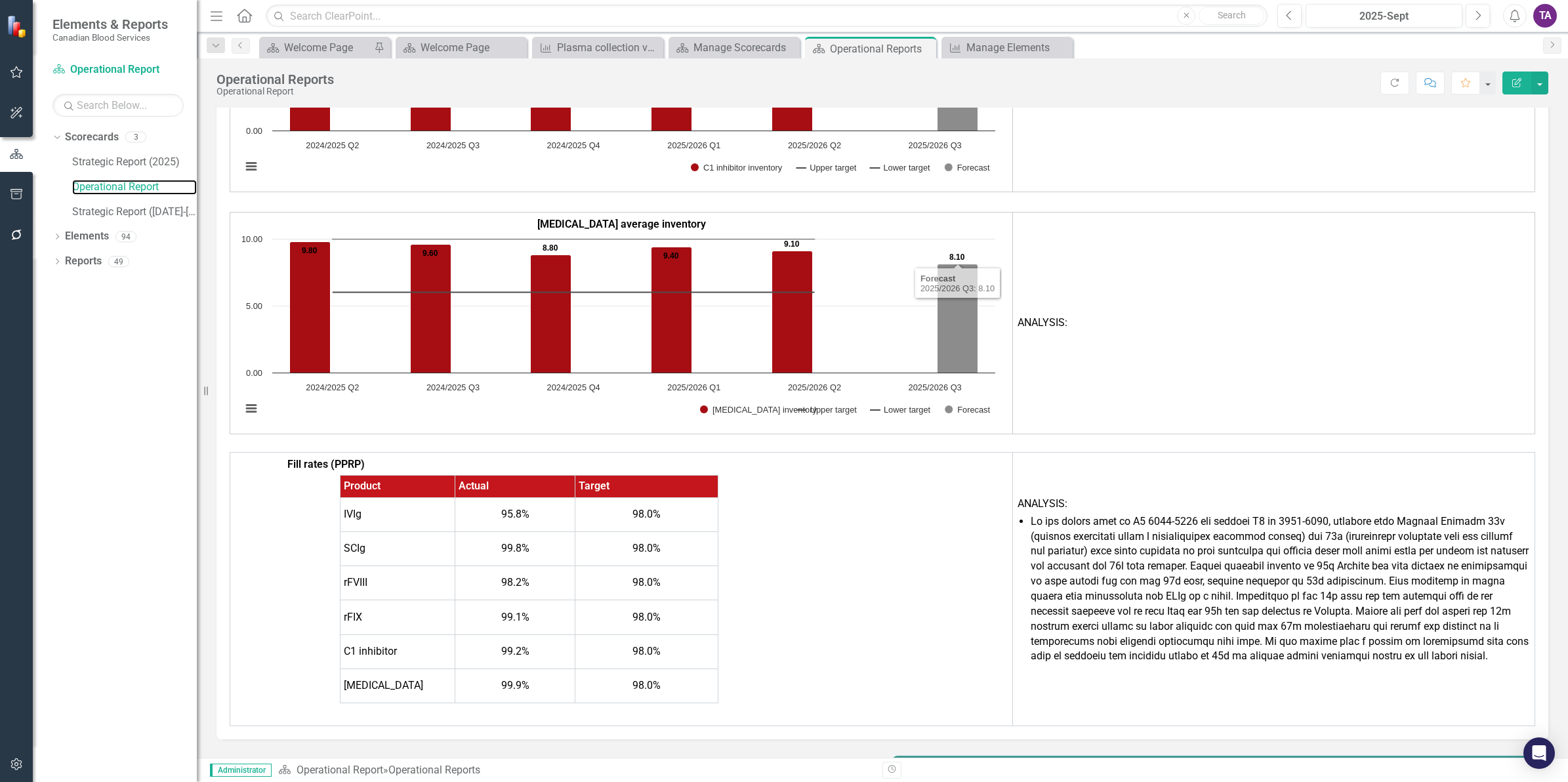
scroll to position [6338, 0]
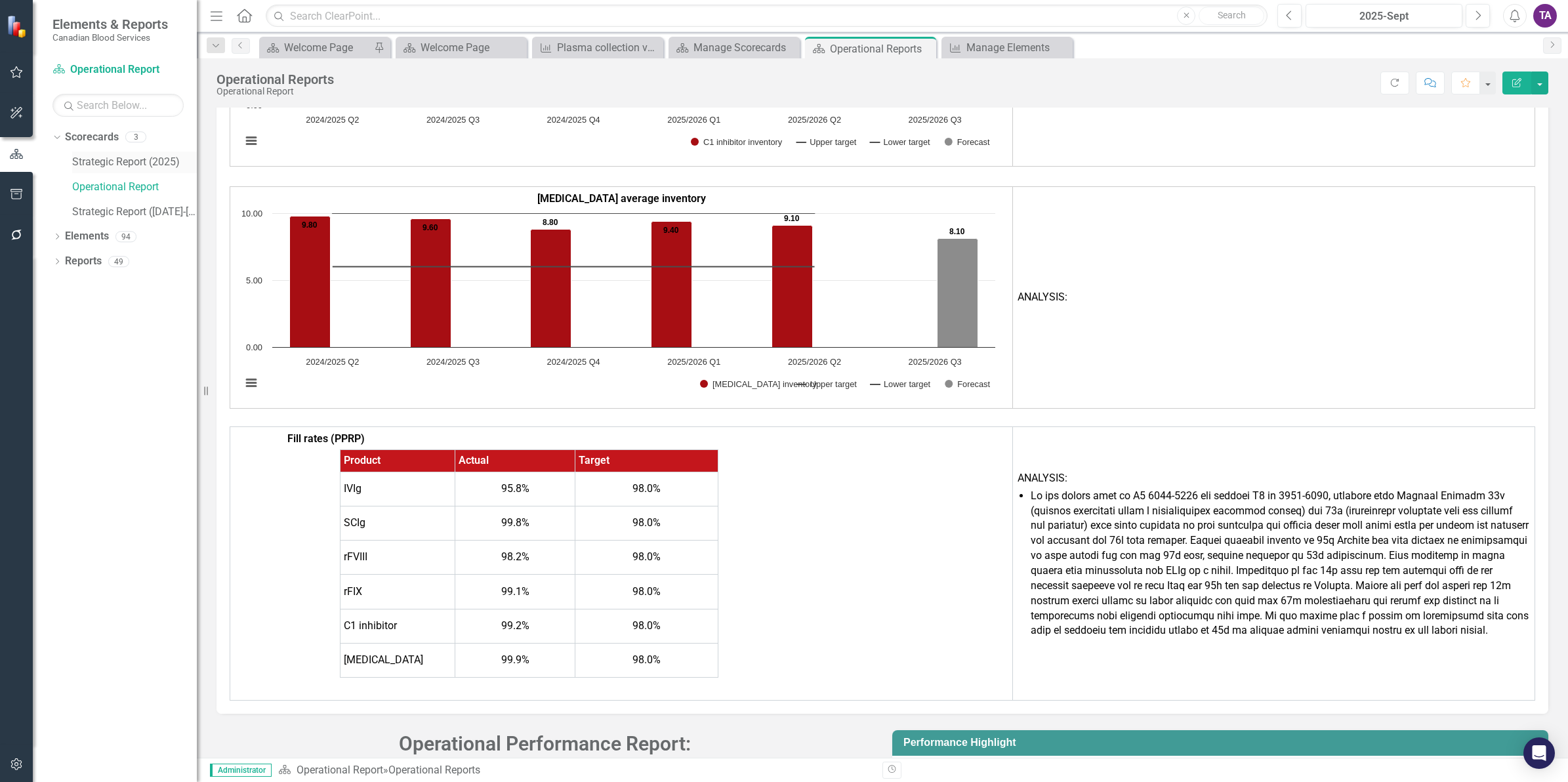
click at [102, 161] on link "Strategic Report (2025)" at bounding box center [134, 161] width 125 height 15
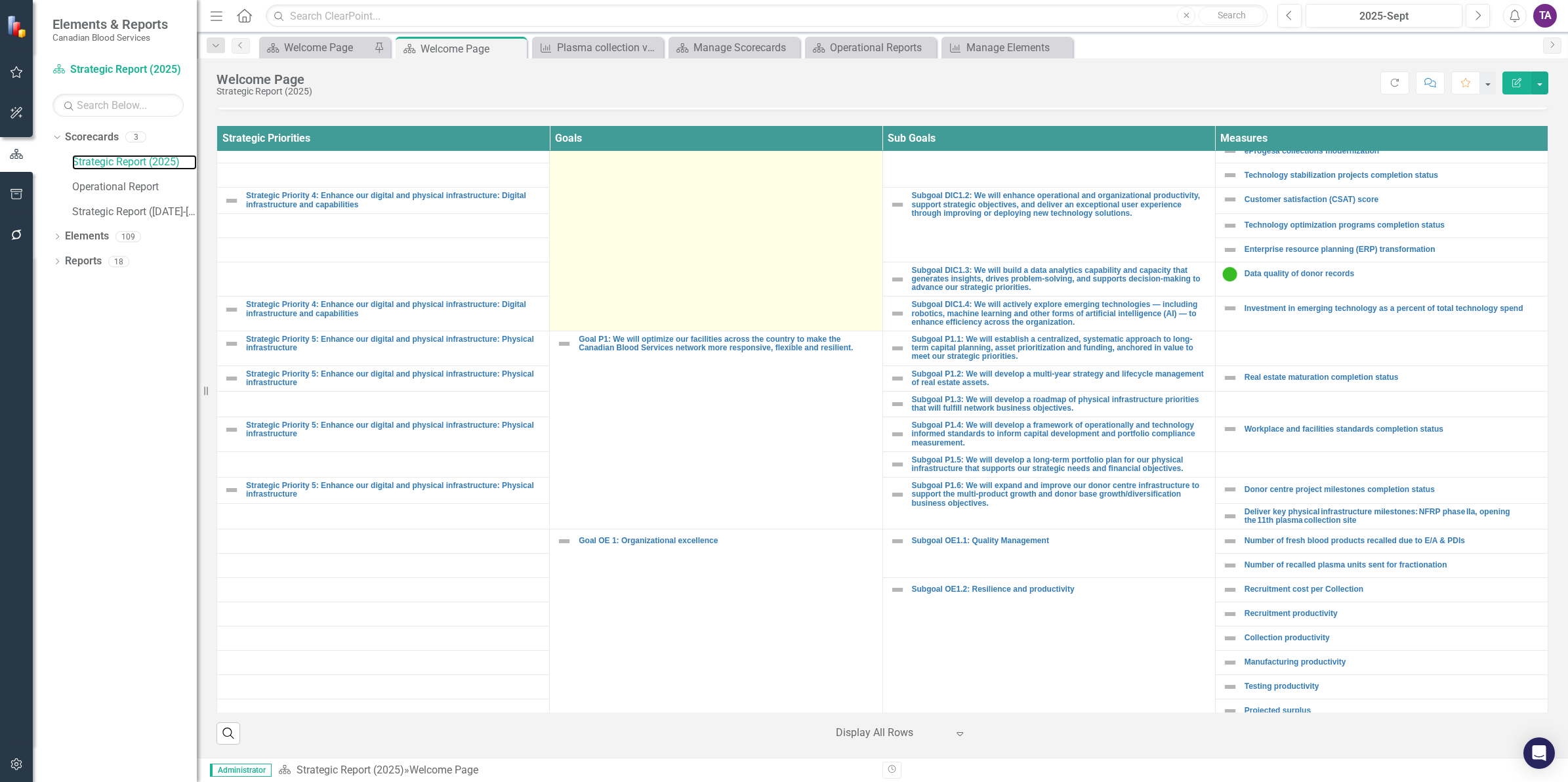
scroll to position [1068, 0]
